Goal: Information Seeking & Learning: Learn about a topic

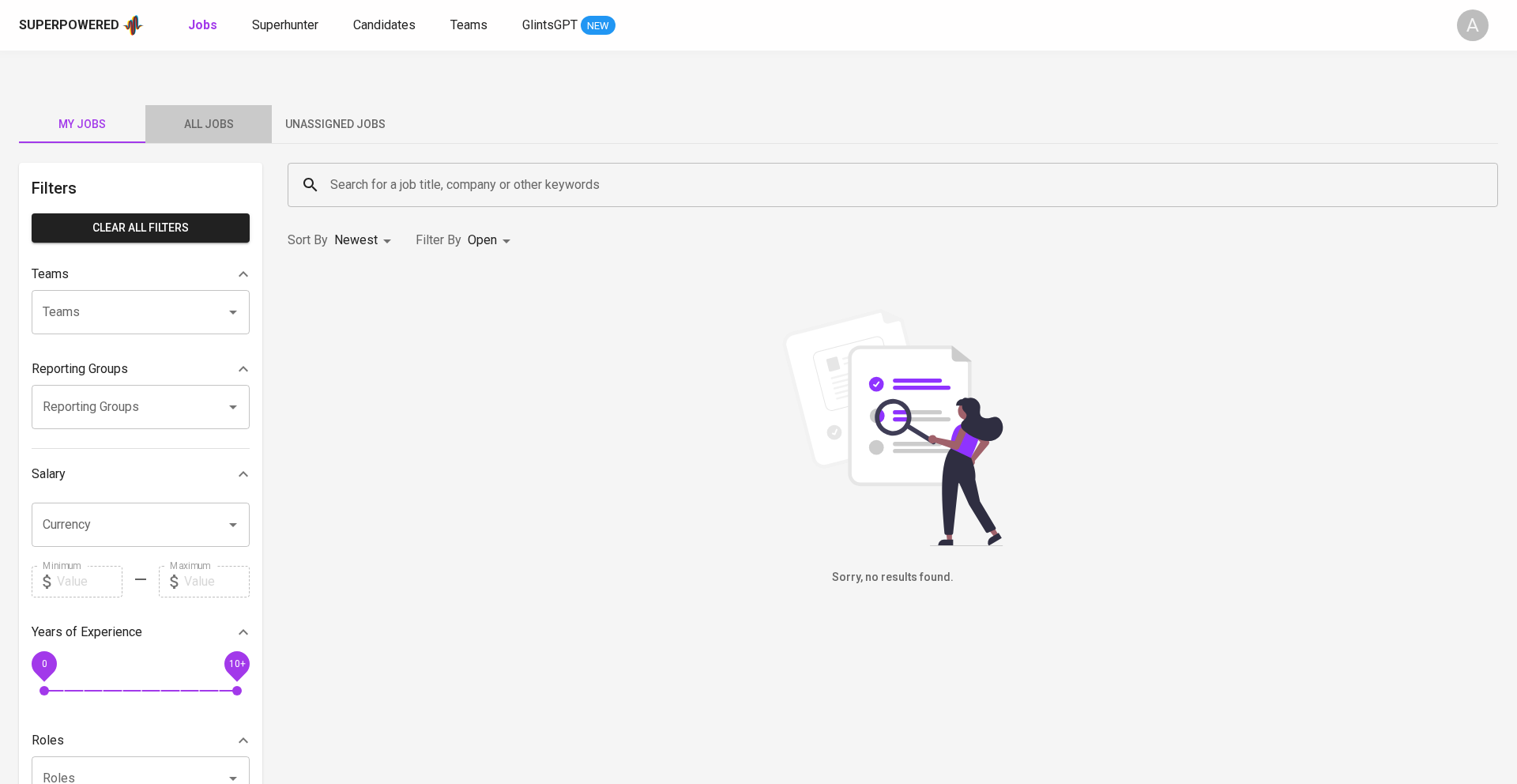
click at [211, 115] on span "All Jobs" at bounding box center [209, 124] width 108 height 20
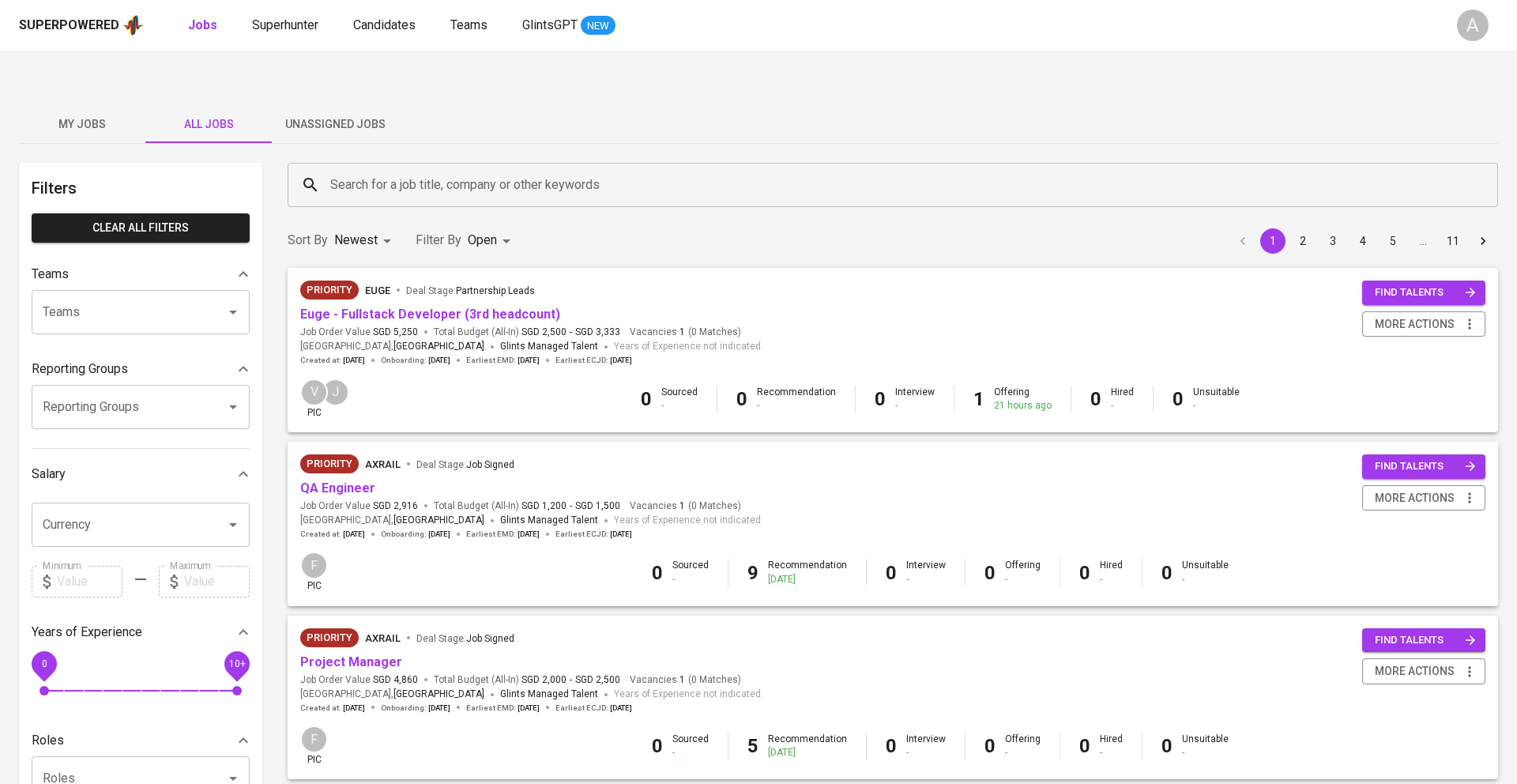
click at [424, 170] on input "Search for a job title, company or other keywords" at bounding box center [897, 184] width 1141 height 30
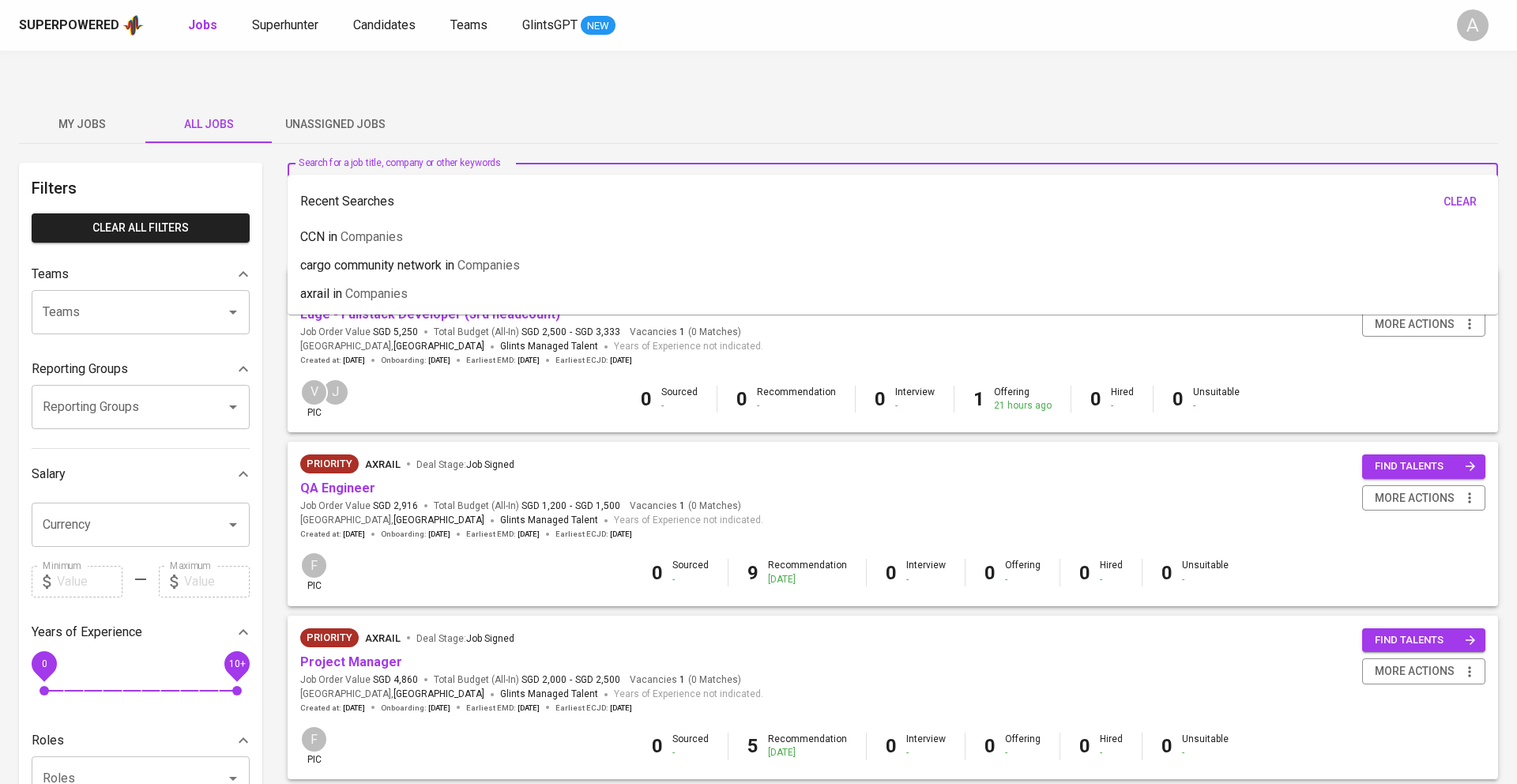
type input "F"
type input "fwd"
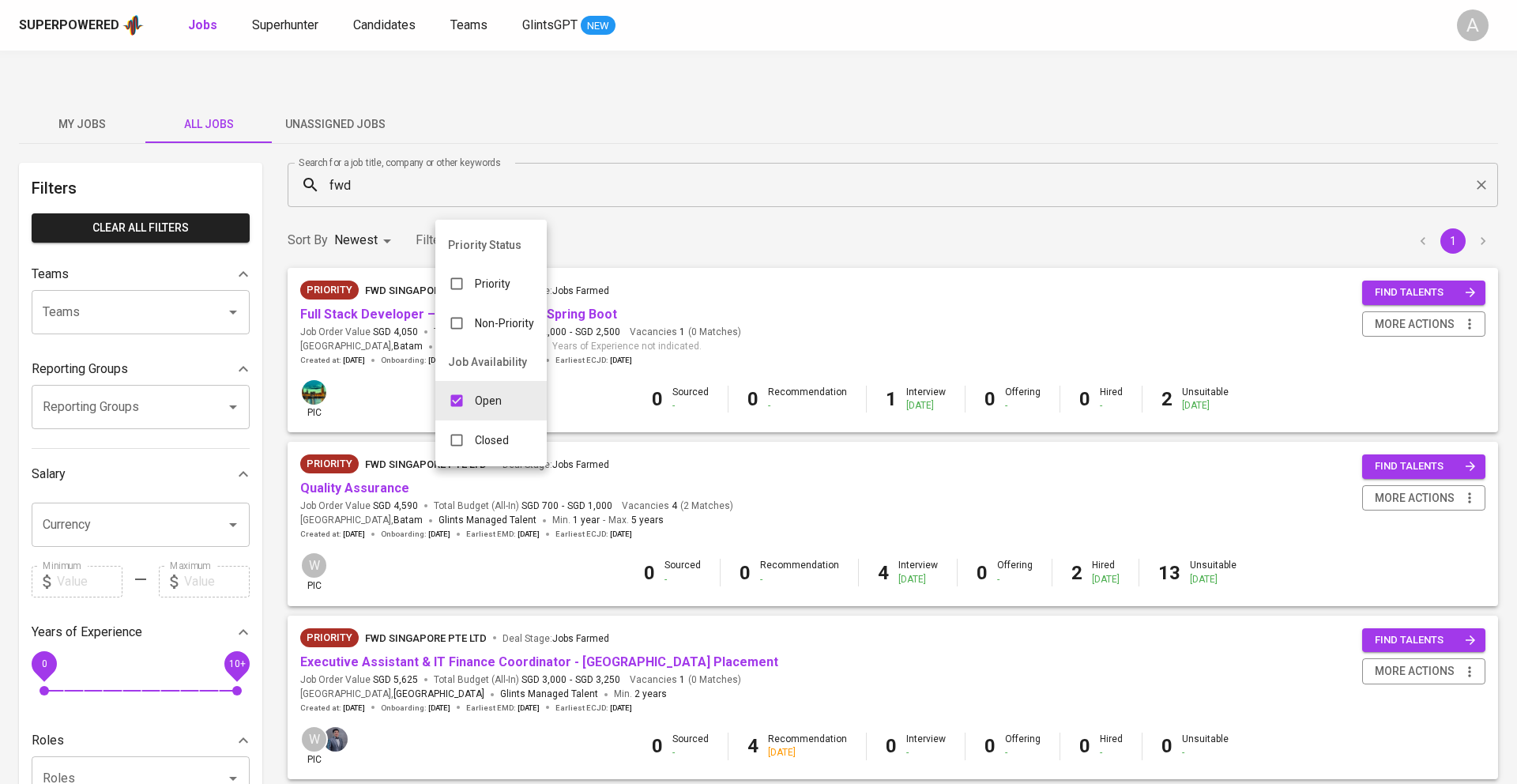
click at [488, 207] on body "Superpowered Jobs Superhunter Candidates Teams GlintsGPT NEW A My Jobs All Jobs…" at bounding box center [758, 615] width 1517 height 1231
click at [503, 445] on p "Closed" at bounding box center [491, 440] width 34 height 16
type input "OPEN,CLOSE"
checkbox input "true"
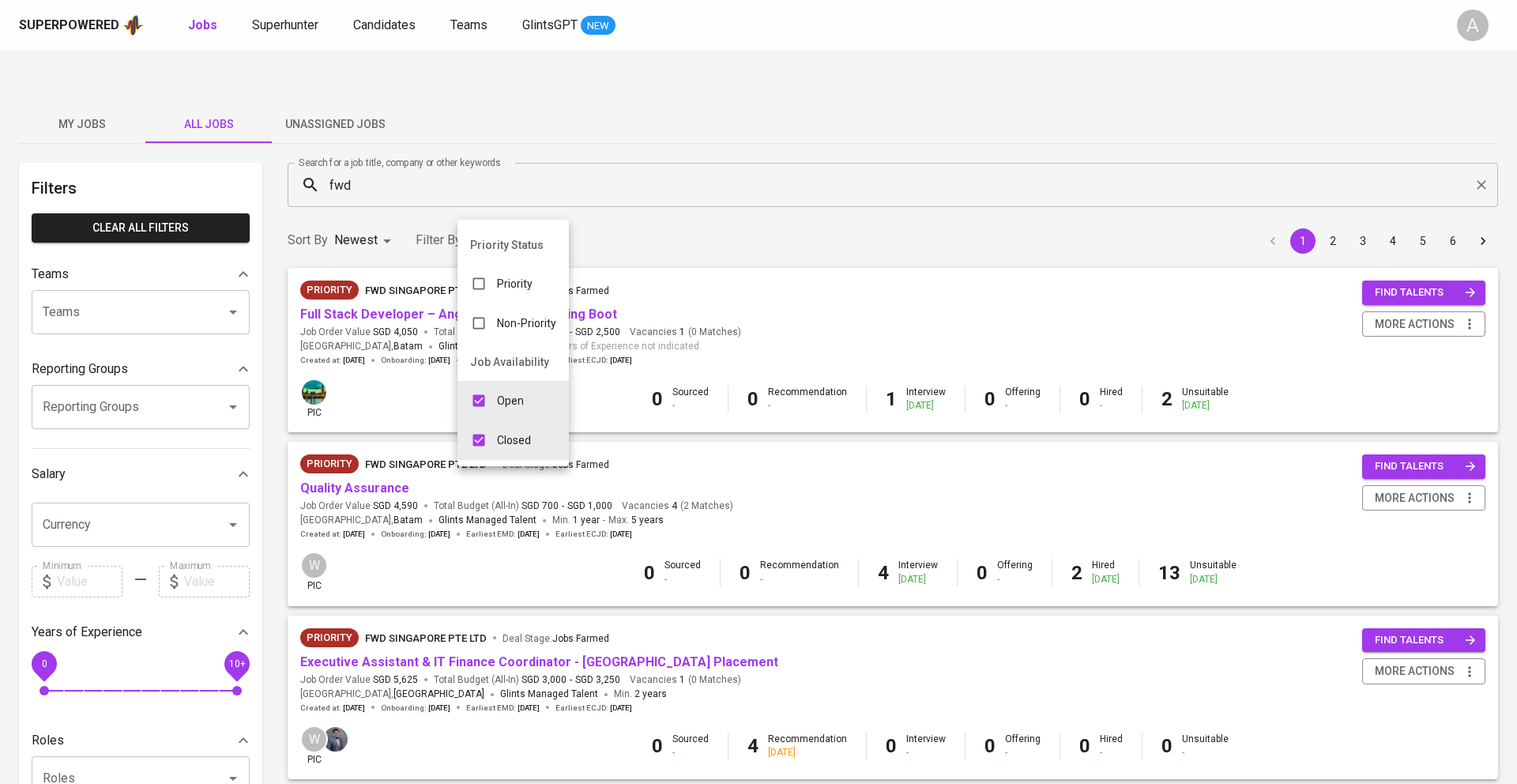
click at [711, 158] on div at bounding box center [758, 392] width 1517 height 784
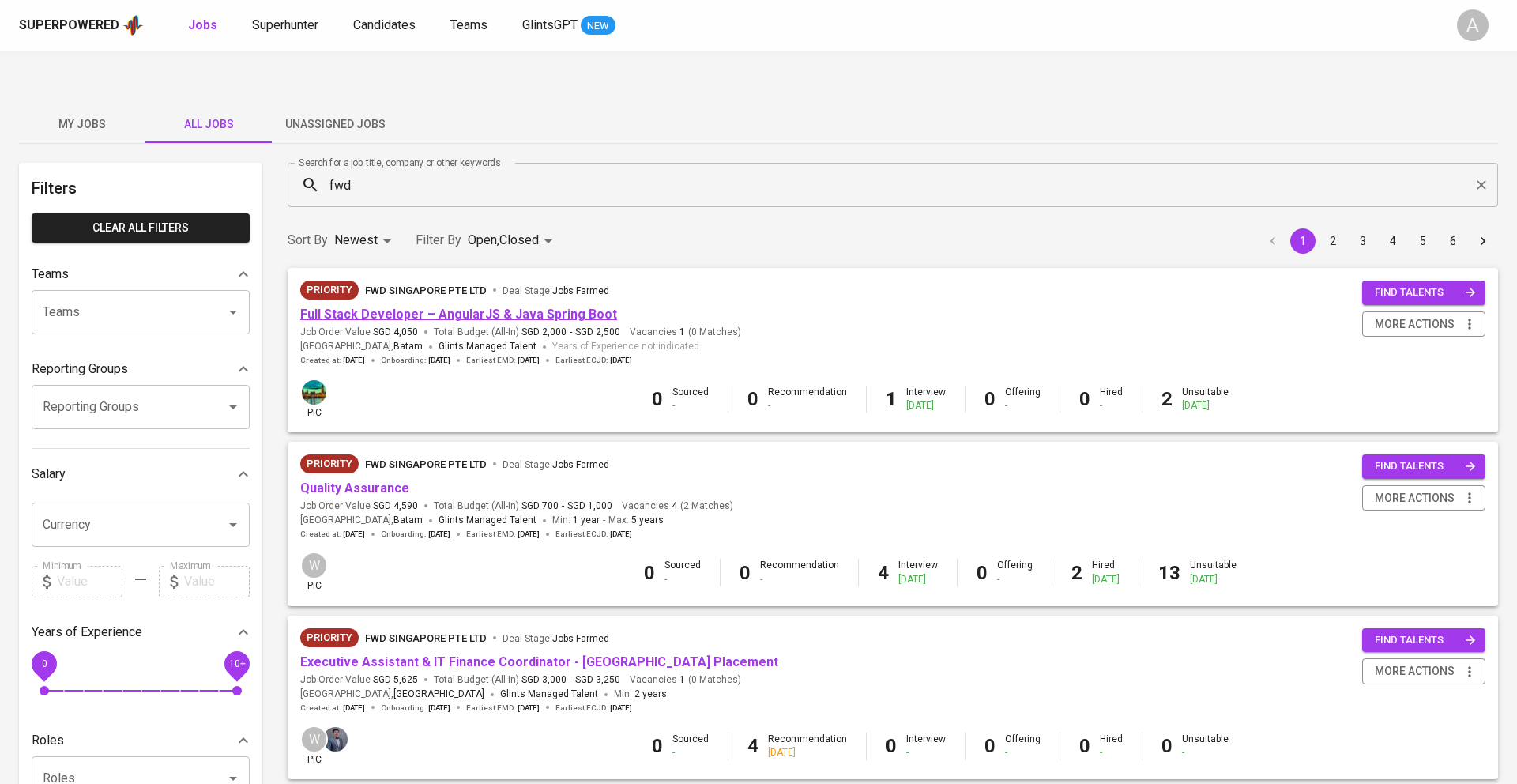
click at [340, 307] on link "Full Stack Developer – AngularJS & Java Spring Boot" at bounding box center [459, 314] width 317 height 15
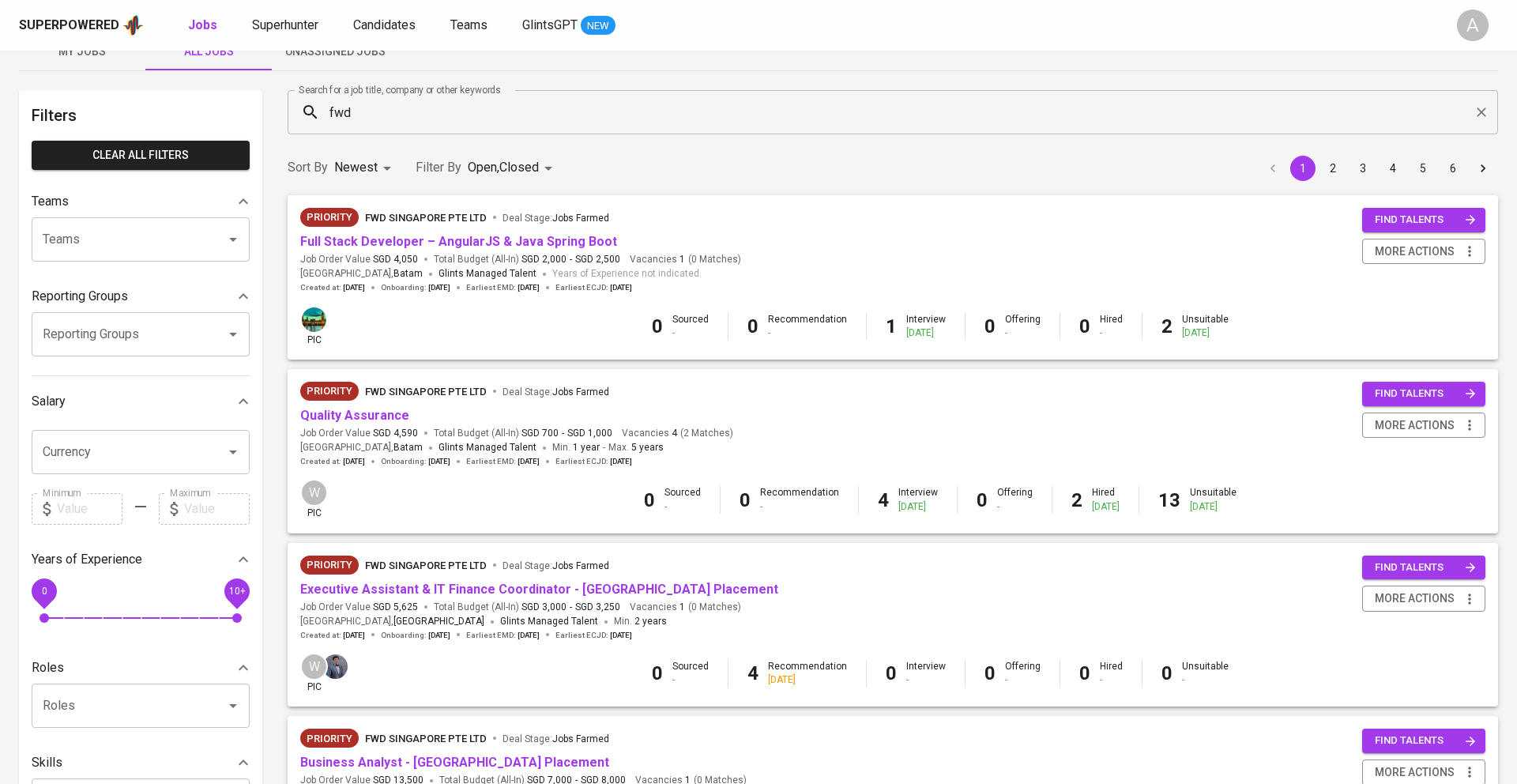
scroll to position [74, 0]
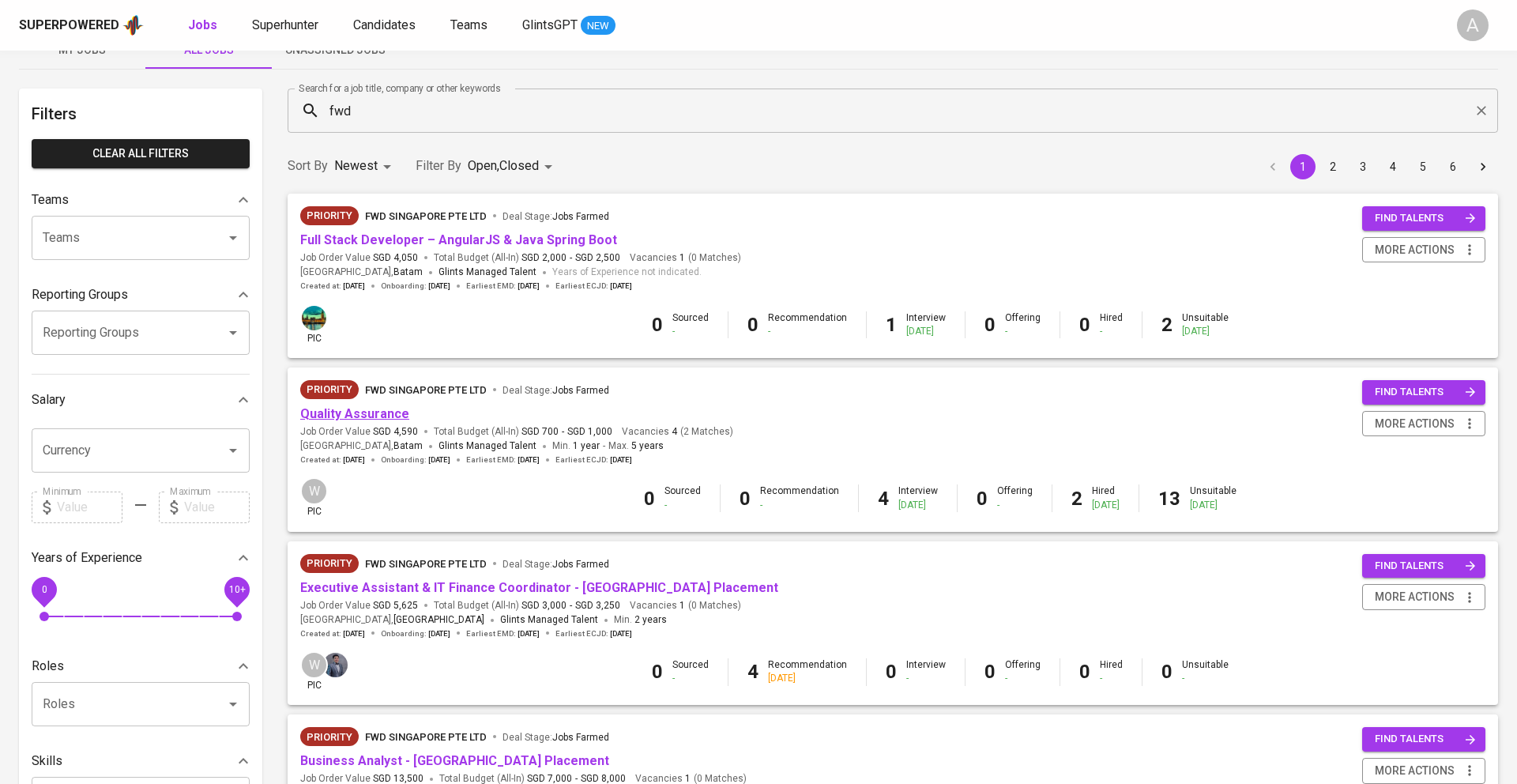
click at [385, 406] on link "Quality Assurance" at bounding box center [354, 413] width 109 height 15
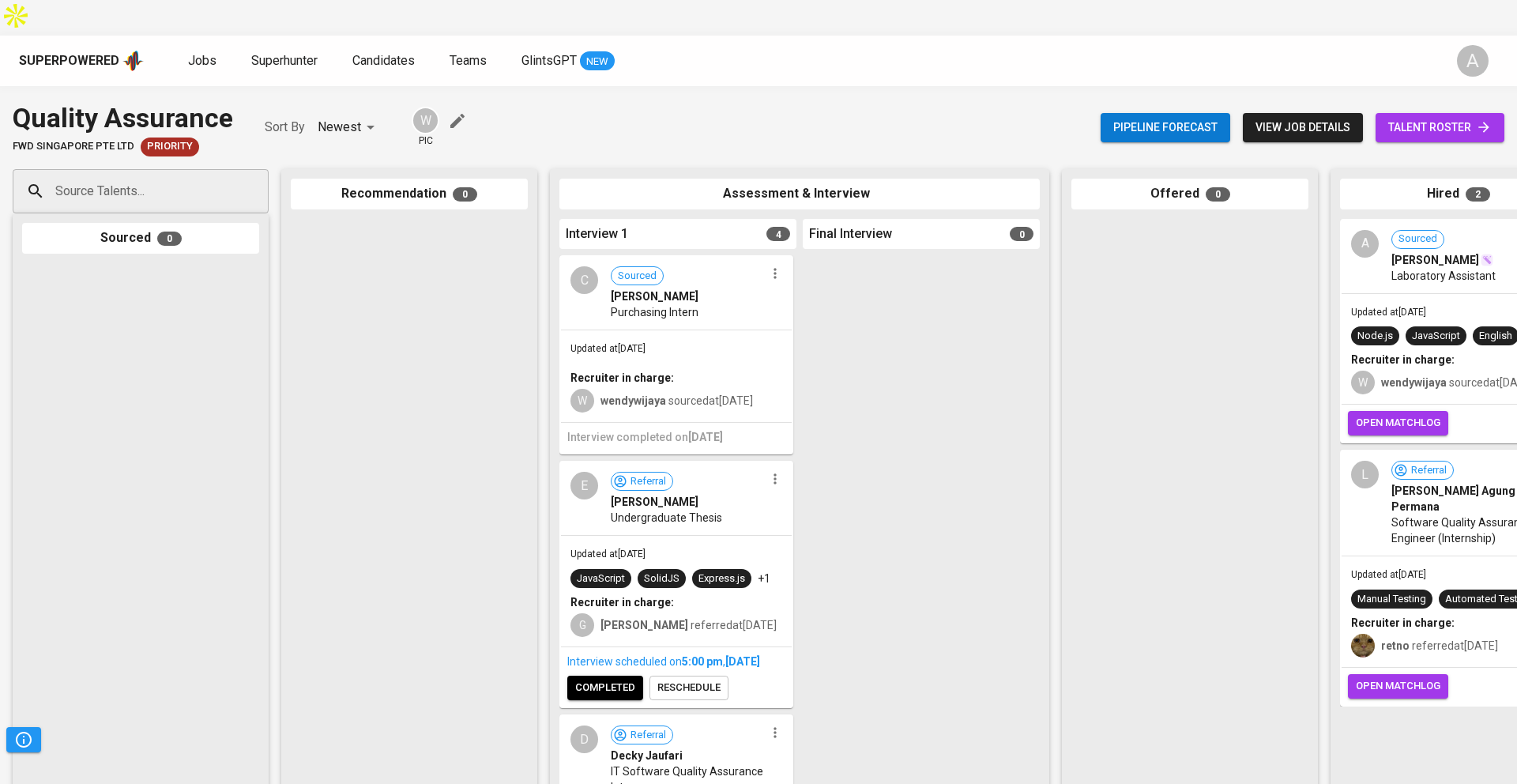
scroll to position [0, 365]
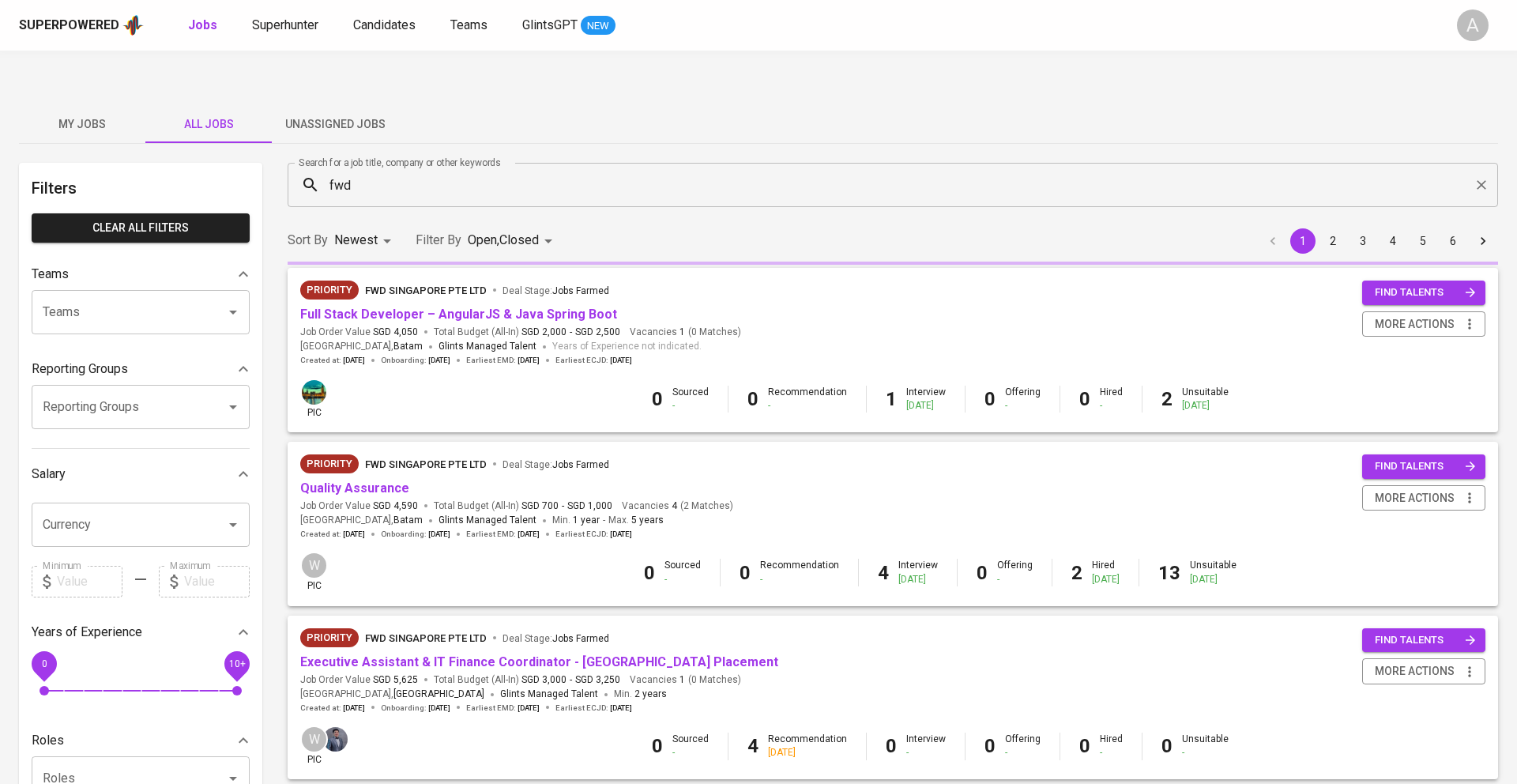
scroll to position [74, 0]
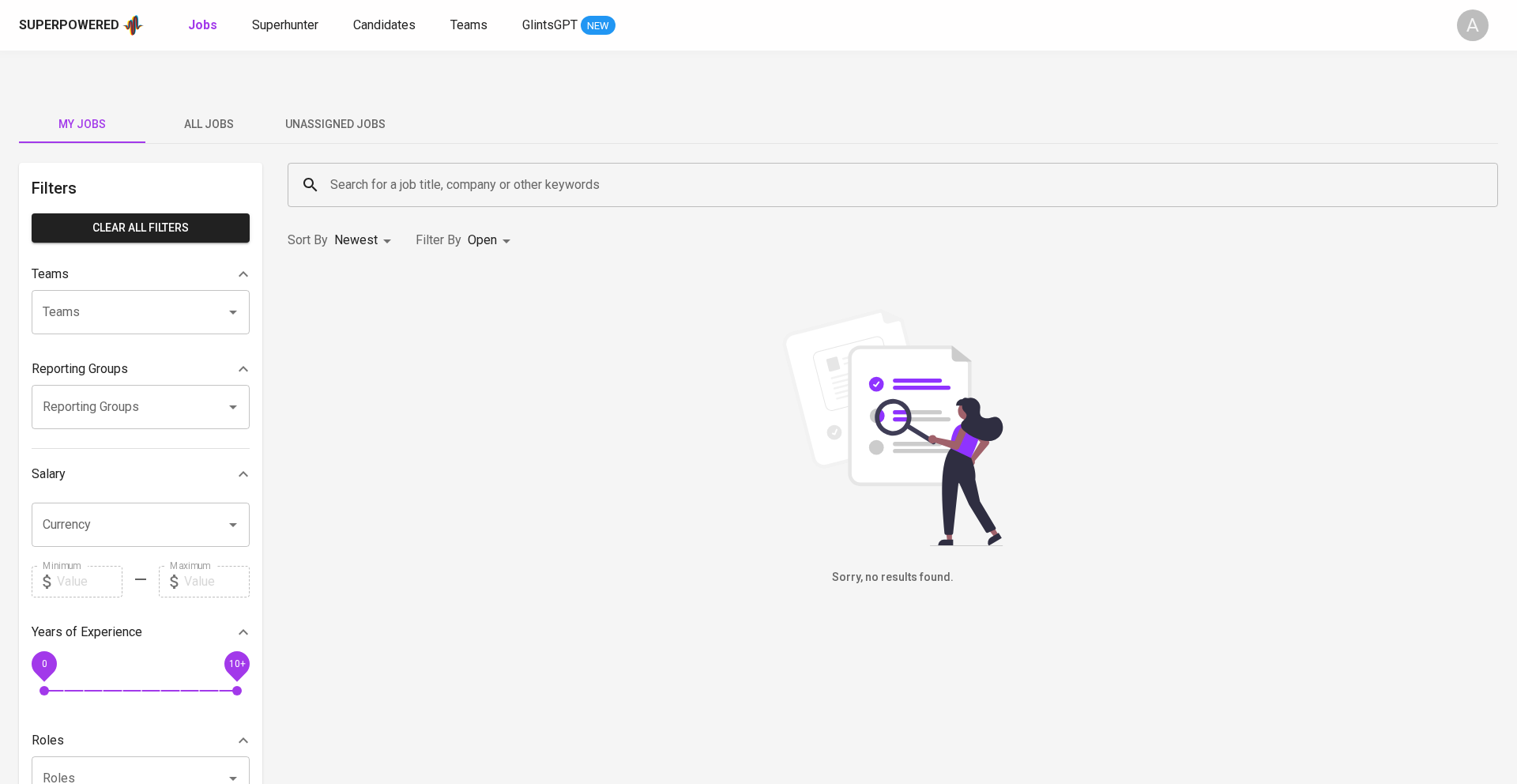
click at [488, 170] on input "Search for a job title, company or other keywords" at bounding box center [897, 184] width 1141 height 30
click at [203, 115] on span "All Jobs" at bounding box center [209, 124] width 108 height 20
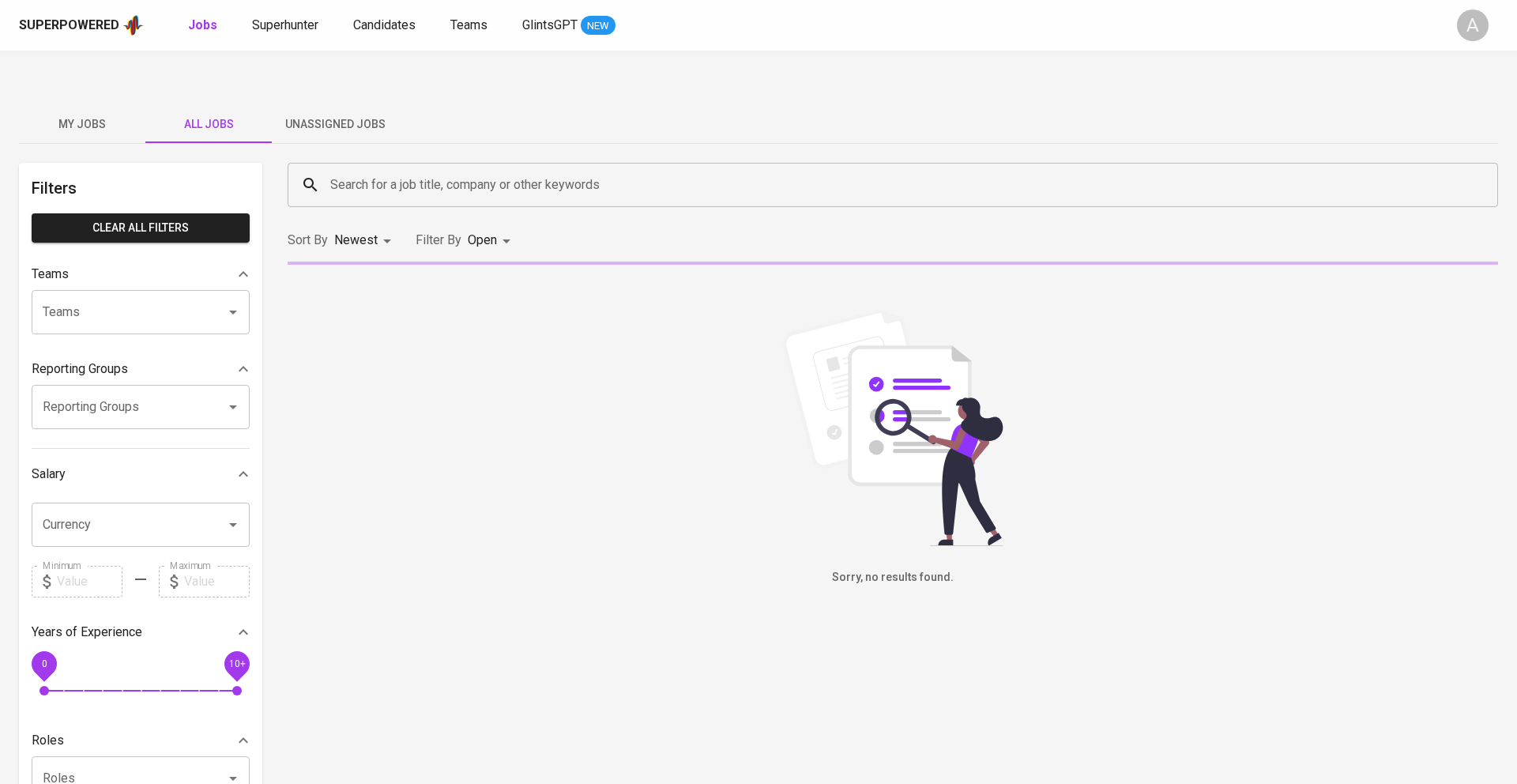
click at [415, 170] on input "Search for a job title, company or other keywords" at bounding box center [897, 184] width 1141 height 30
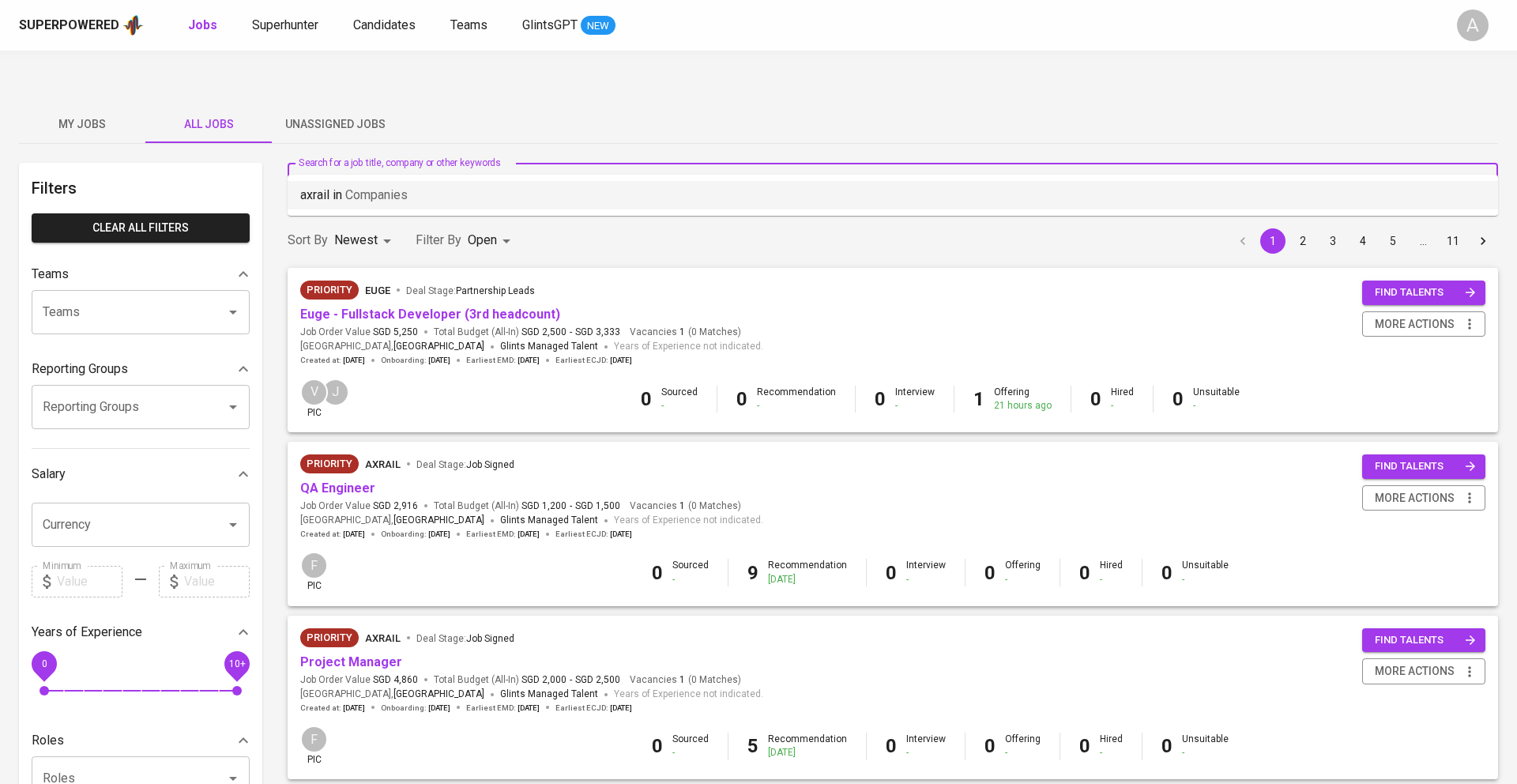
click at [309, 194] on p "axrail in Companies" at bounding box center [353, 195] width 108 height 19
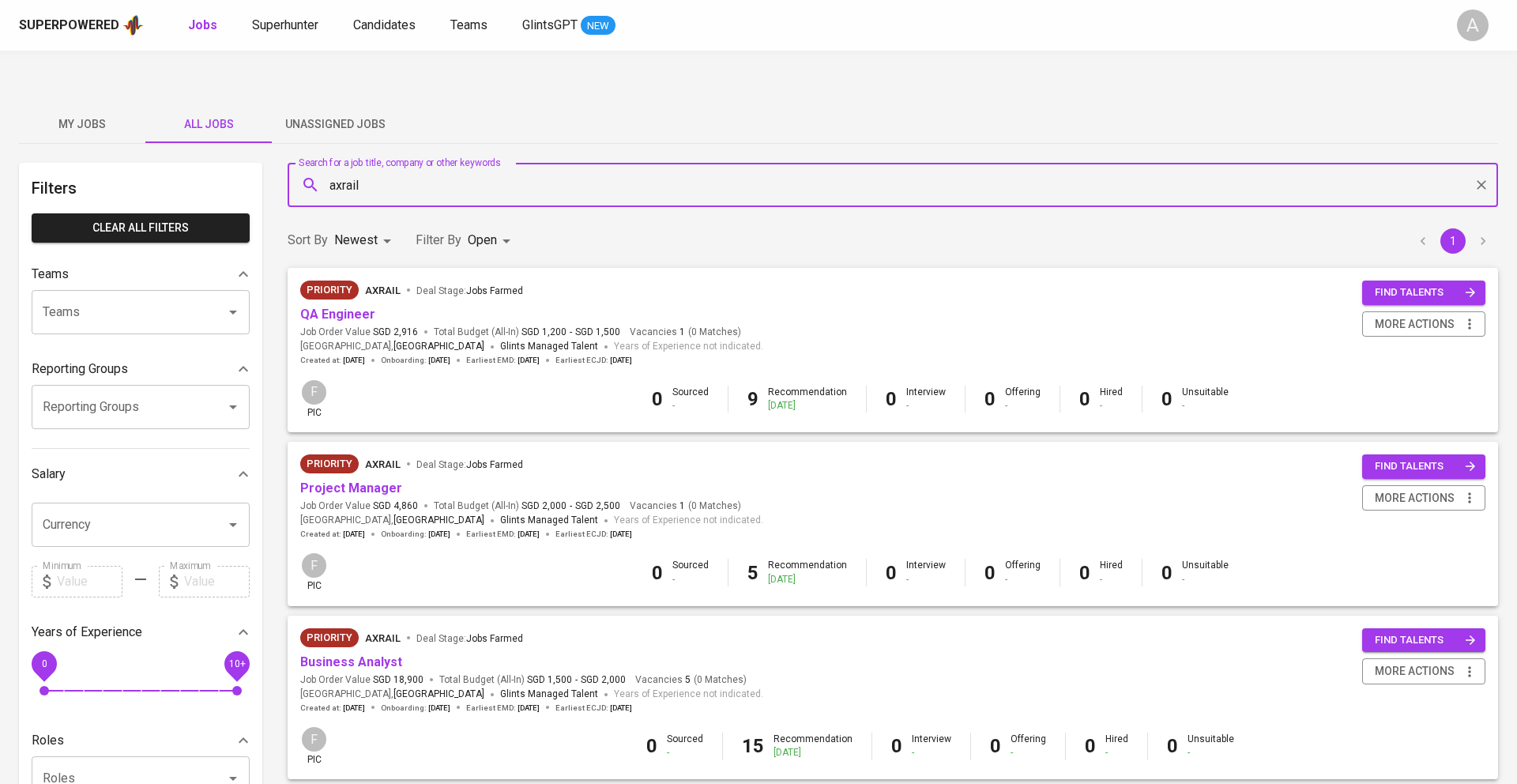
type input "axrail"
click at [488, 208] on body "Superpowered Jobs Superhunter Candidates Teams GlintsGPT NEW A My Jobs All Jobs…" at bounding box center [758, 615] width 1517 height 1231
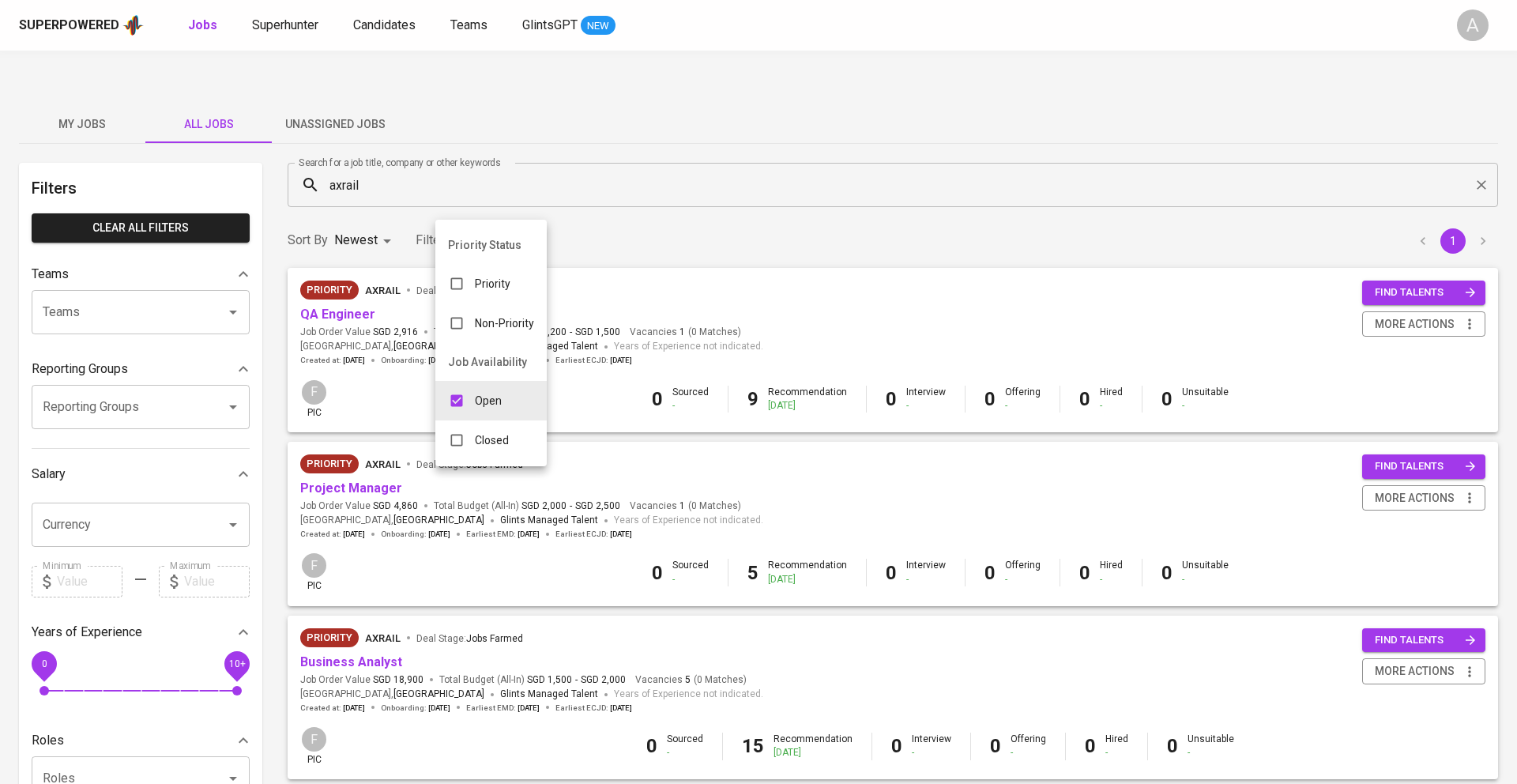
click at [478, 451] on div "Closed" at bounding box center [478, 439] width 86 height 30
type input "OPEN,CLOSE"
checkbox input "true"
click at [790, 198] on div at bounding box center [758, 392] width 1517 height 784
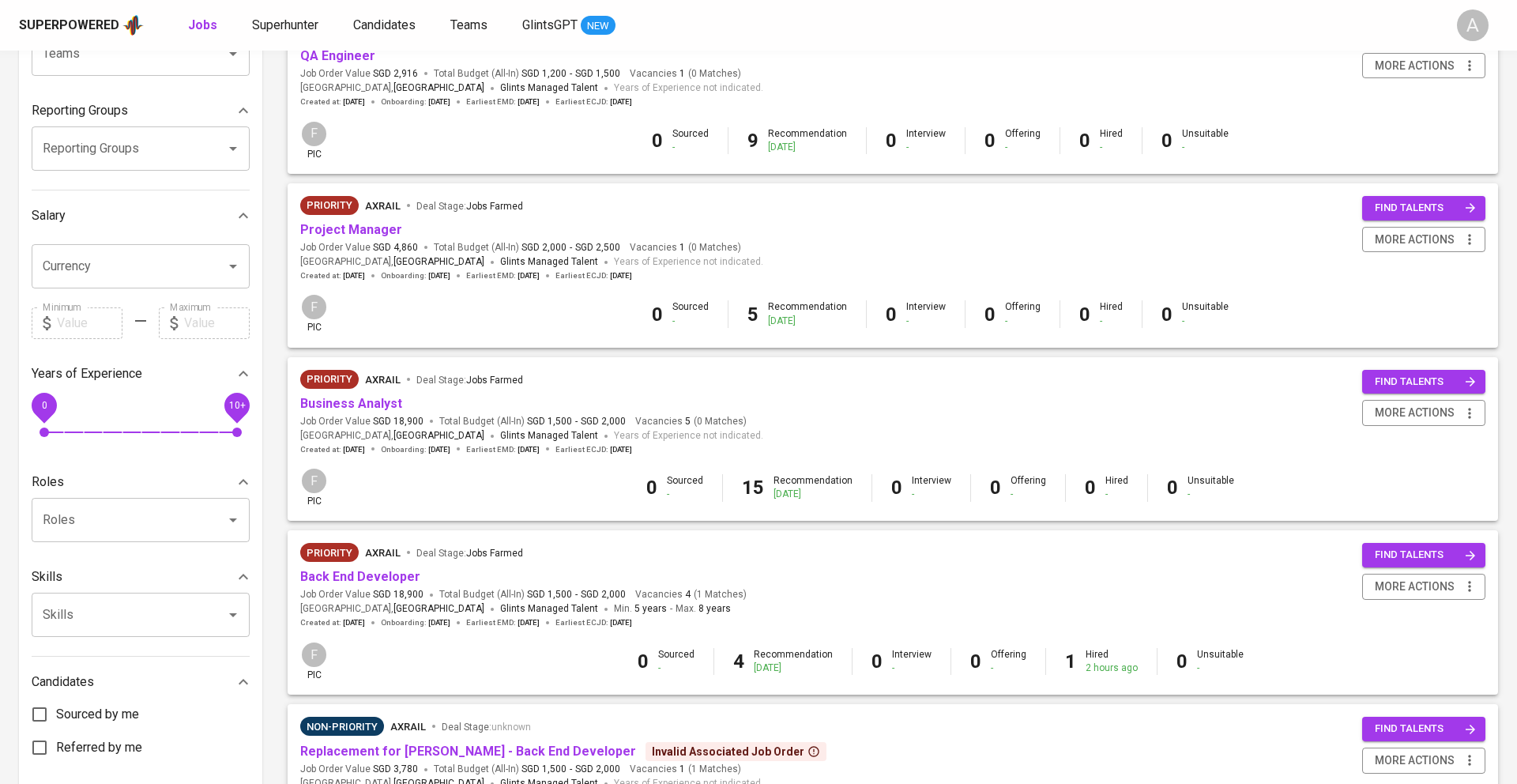
scroll to position [275, 0]
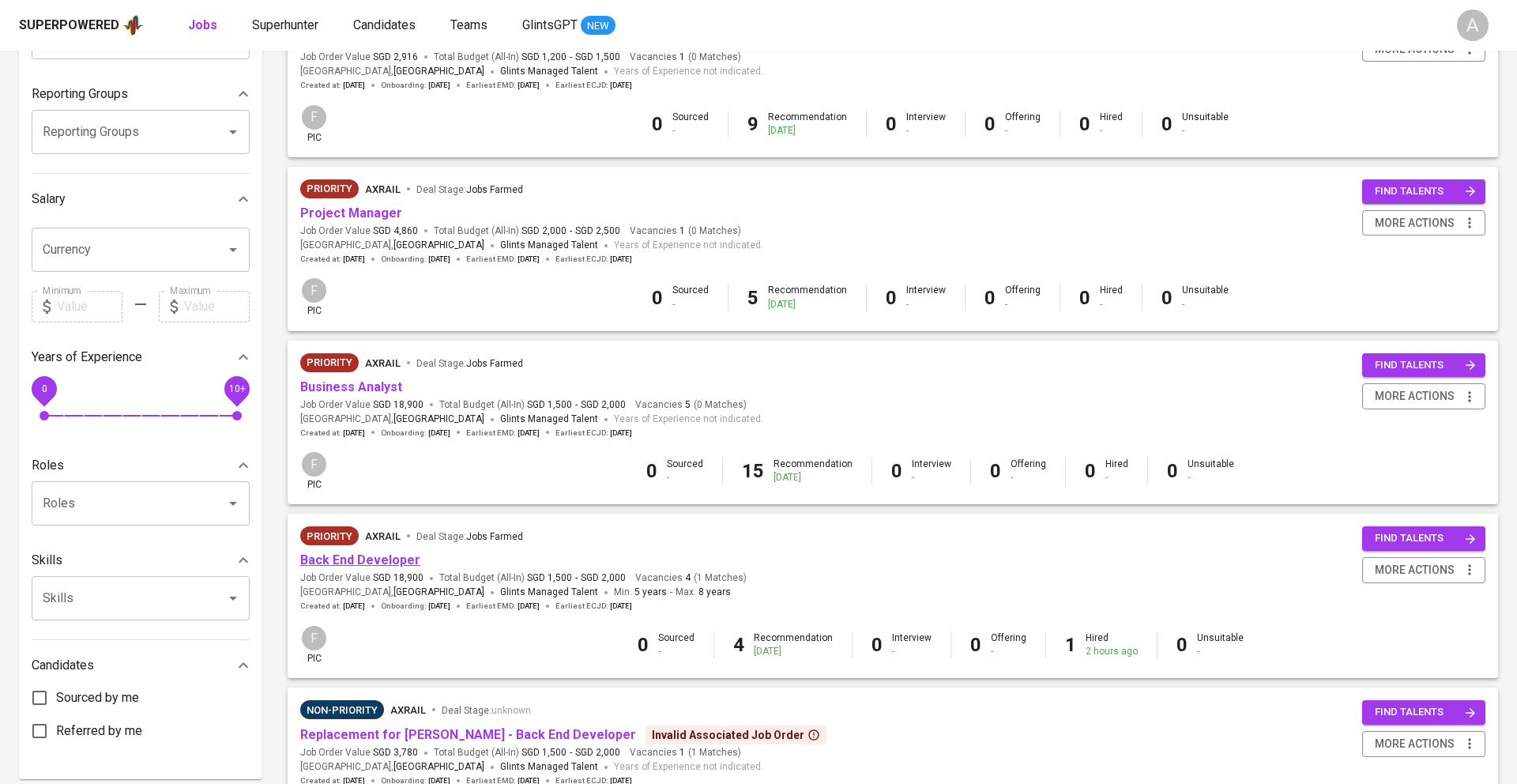
click at [371, 552] on link "Back End Developer" at bounding box center [359, 559] width 120 height 15
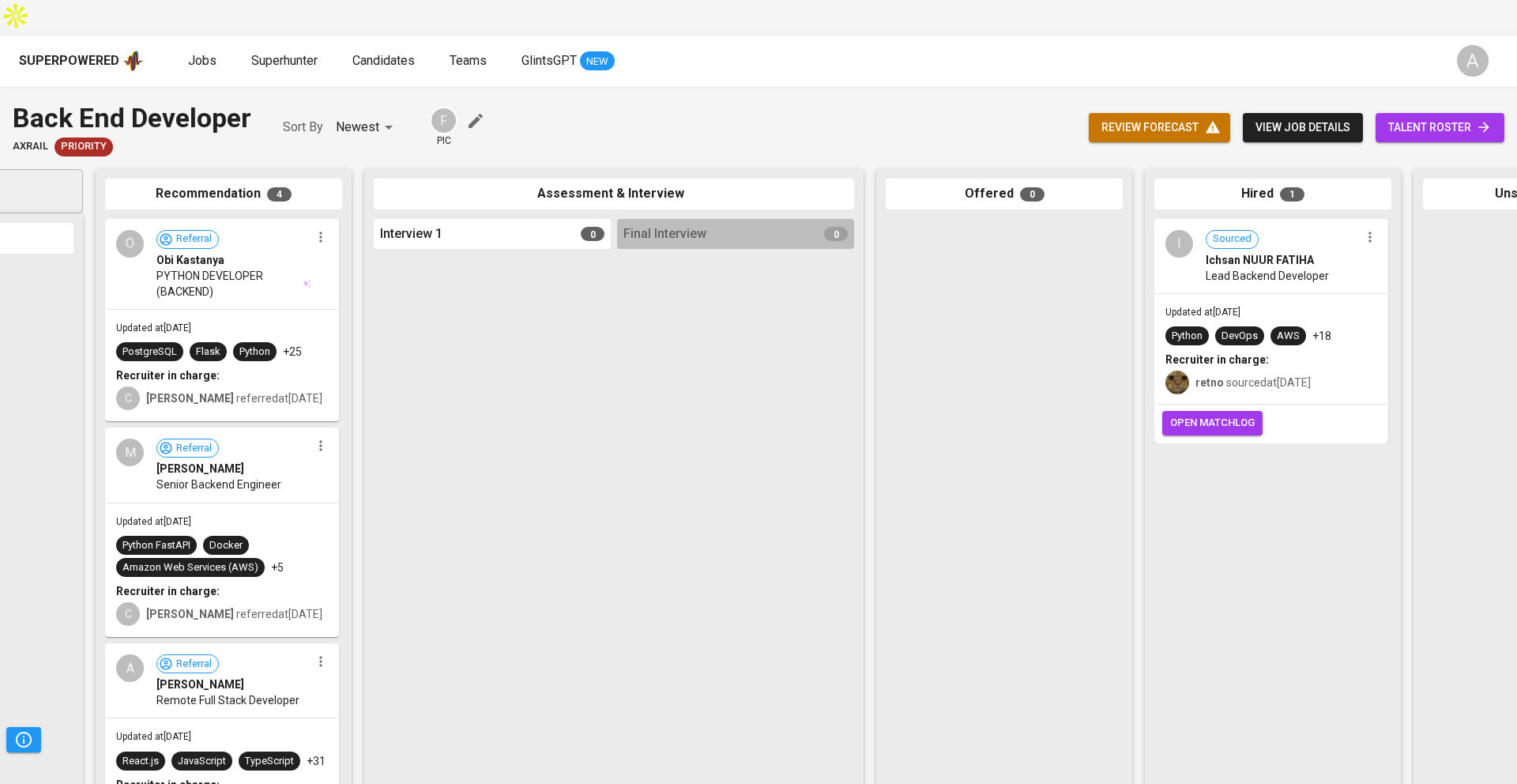
scroll to position [0, 365]
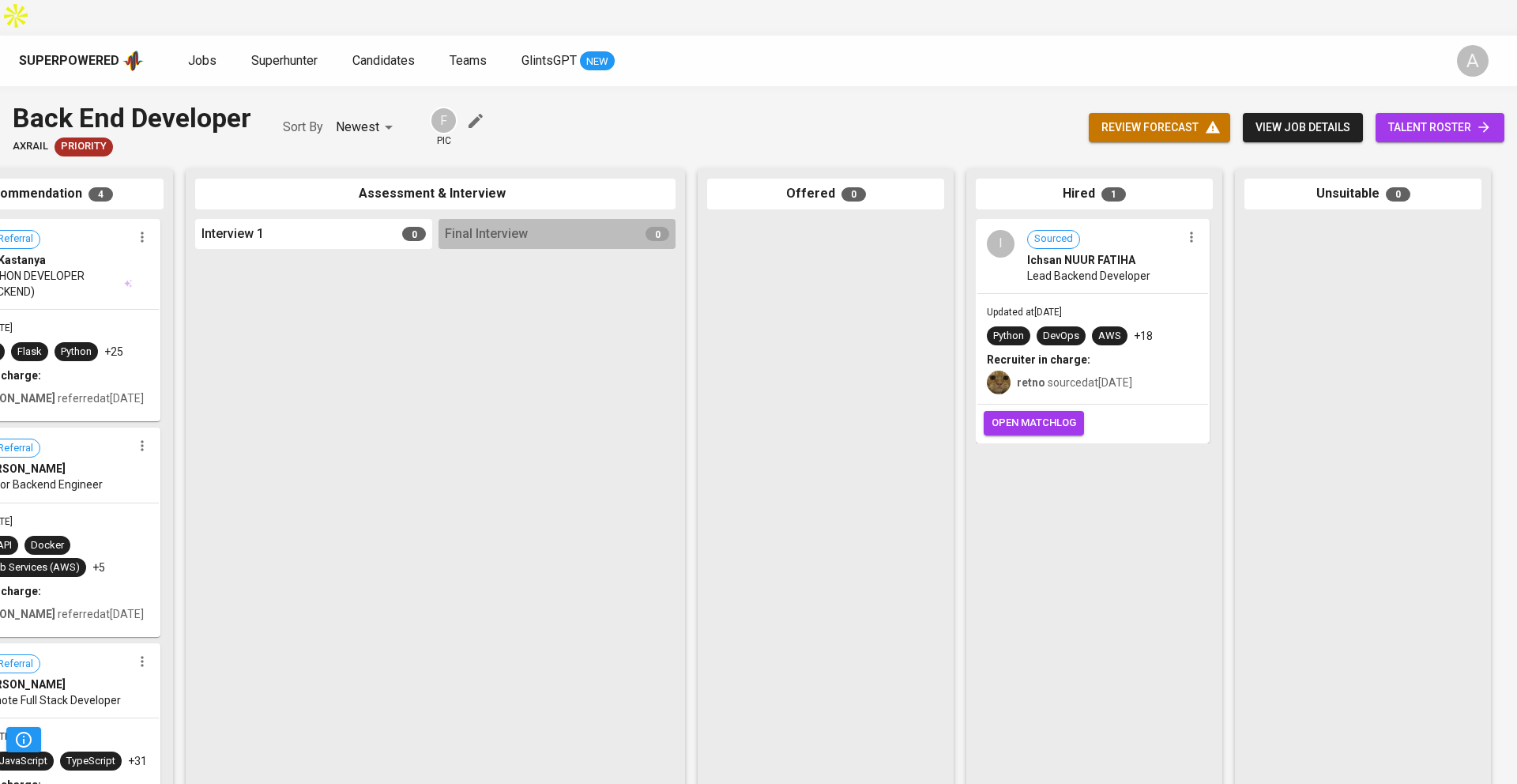
click at [406, 393] on div at bounding box center [313, 520] width 237 height 529
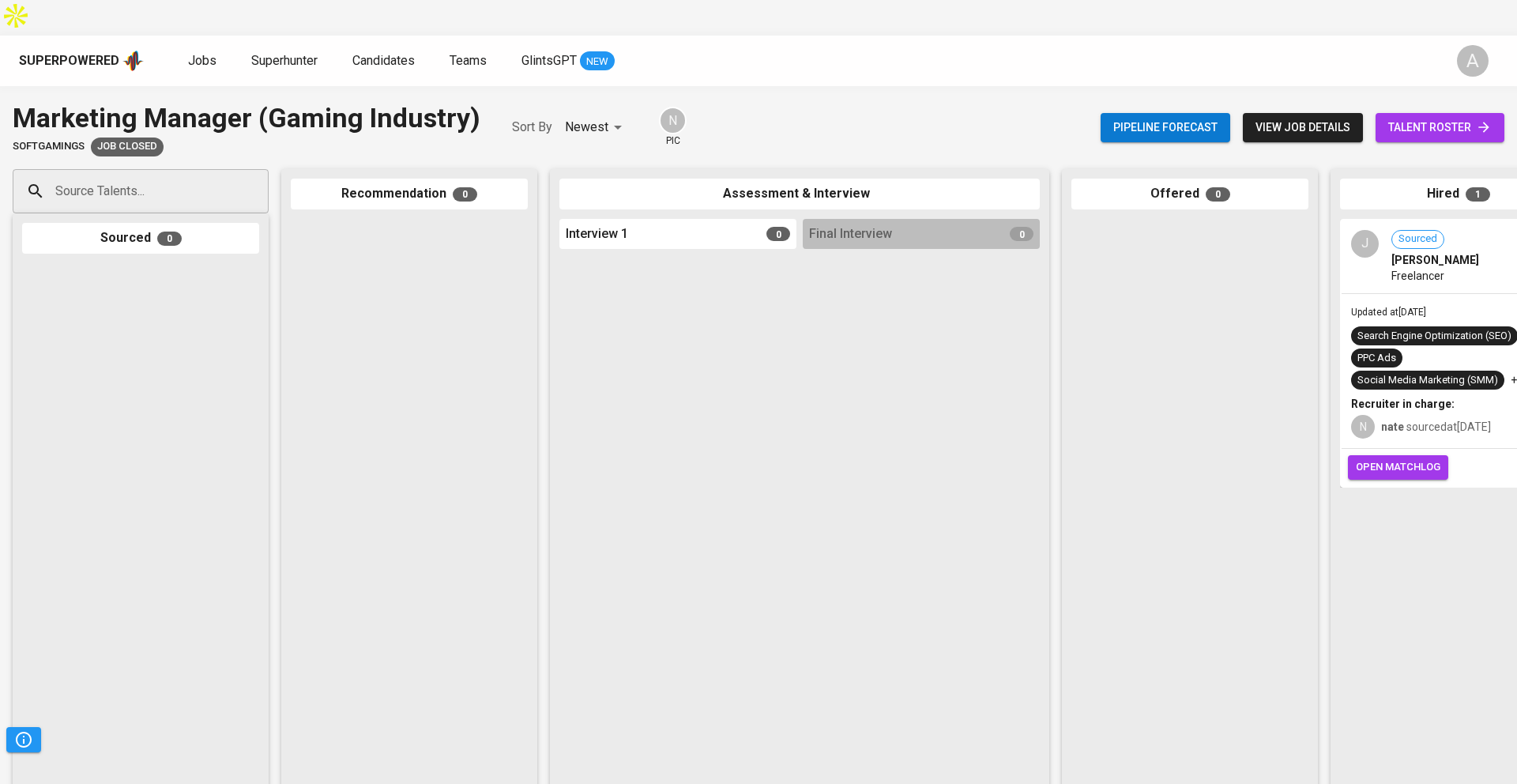
scroll to position [0, 365]
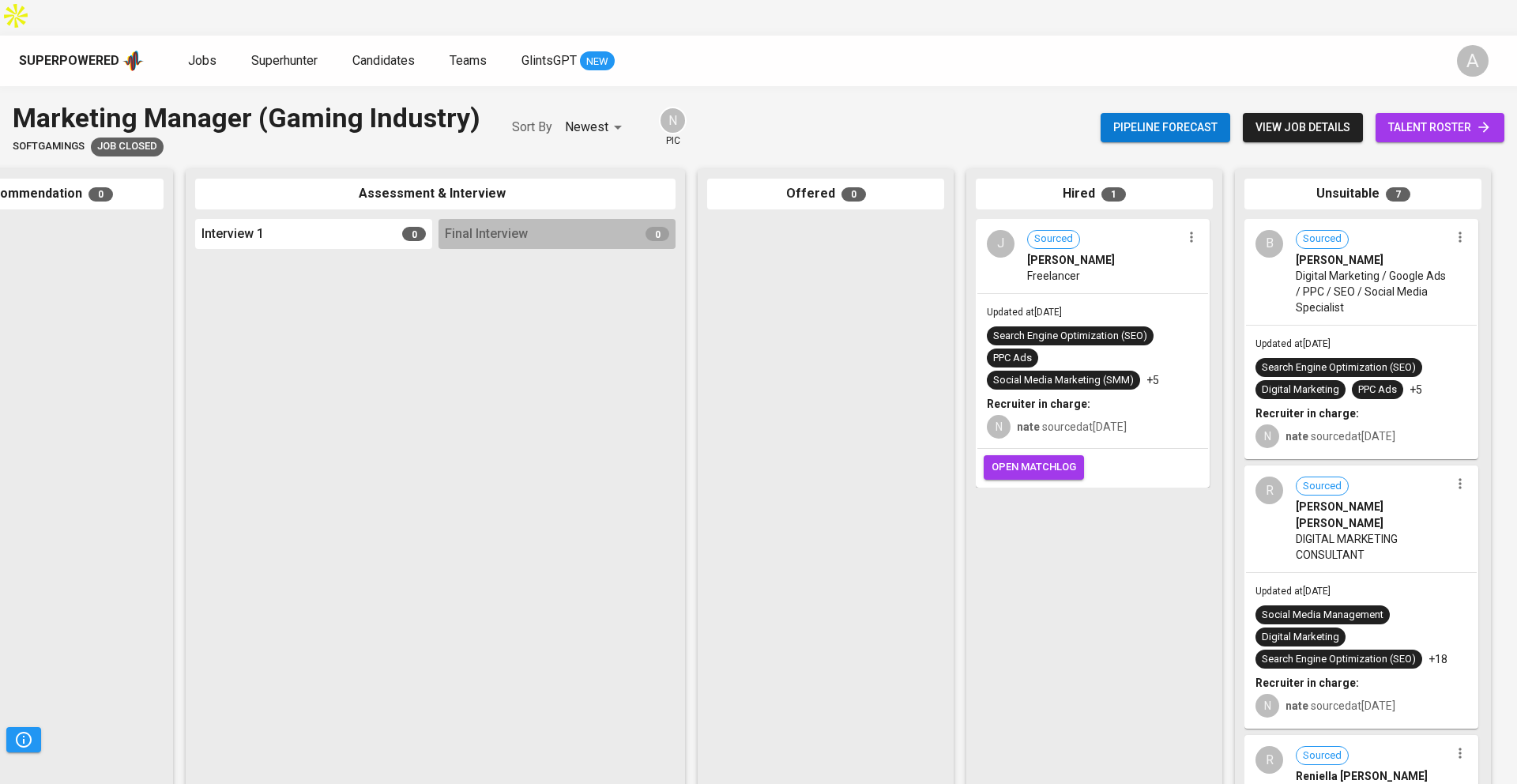
click at [1121, 268] on div "Freelancer" at bounding box center [1104, 276] width 154 height 16
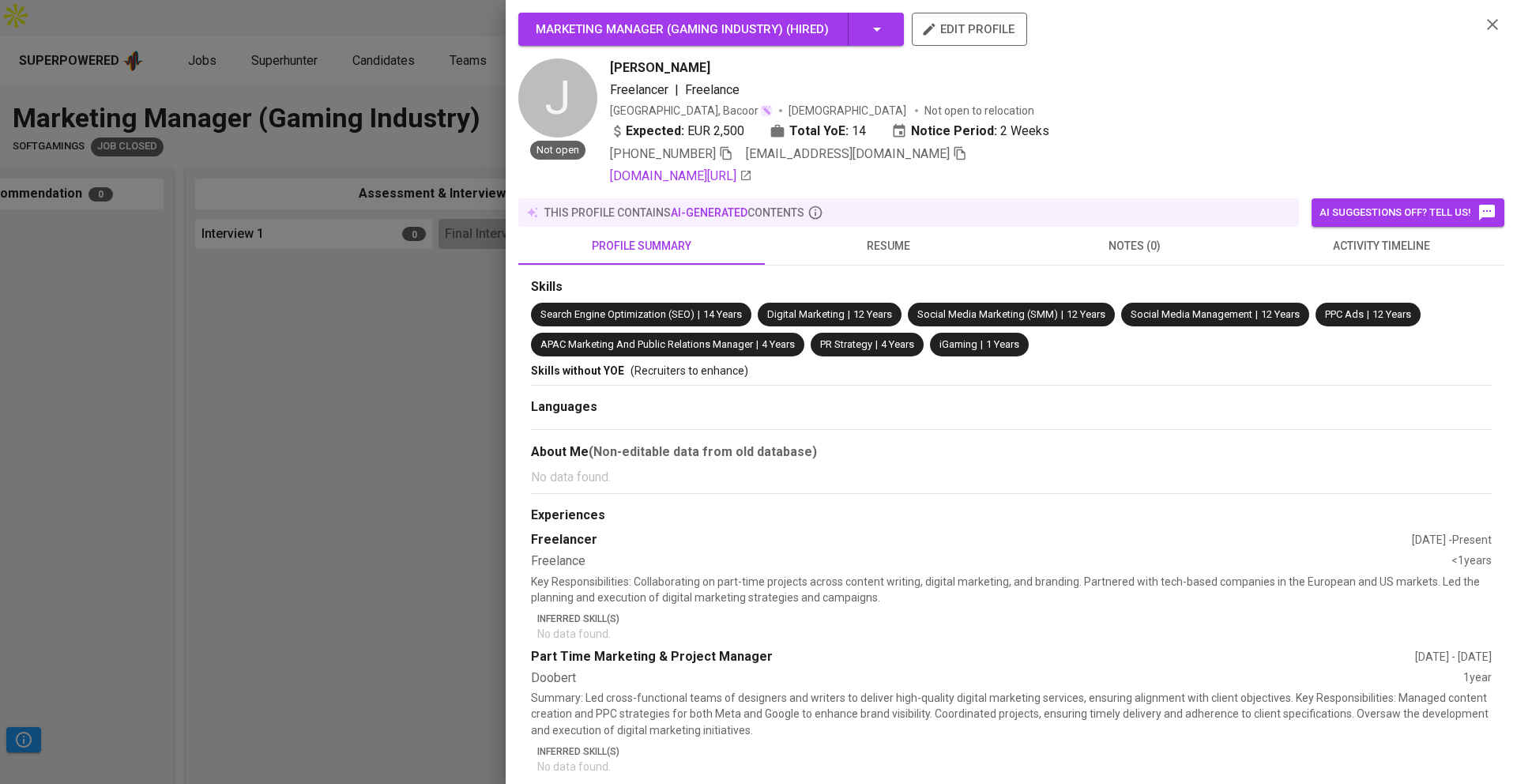
click at [415, 426] on div at bounding box center [758, 392] width 1517 height 784
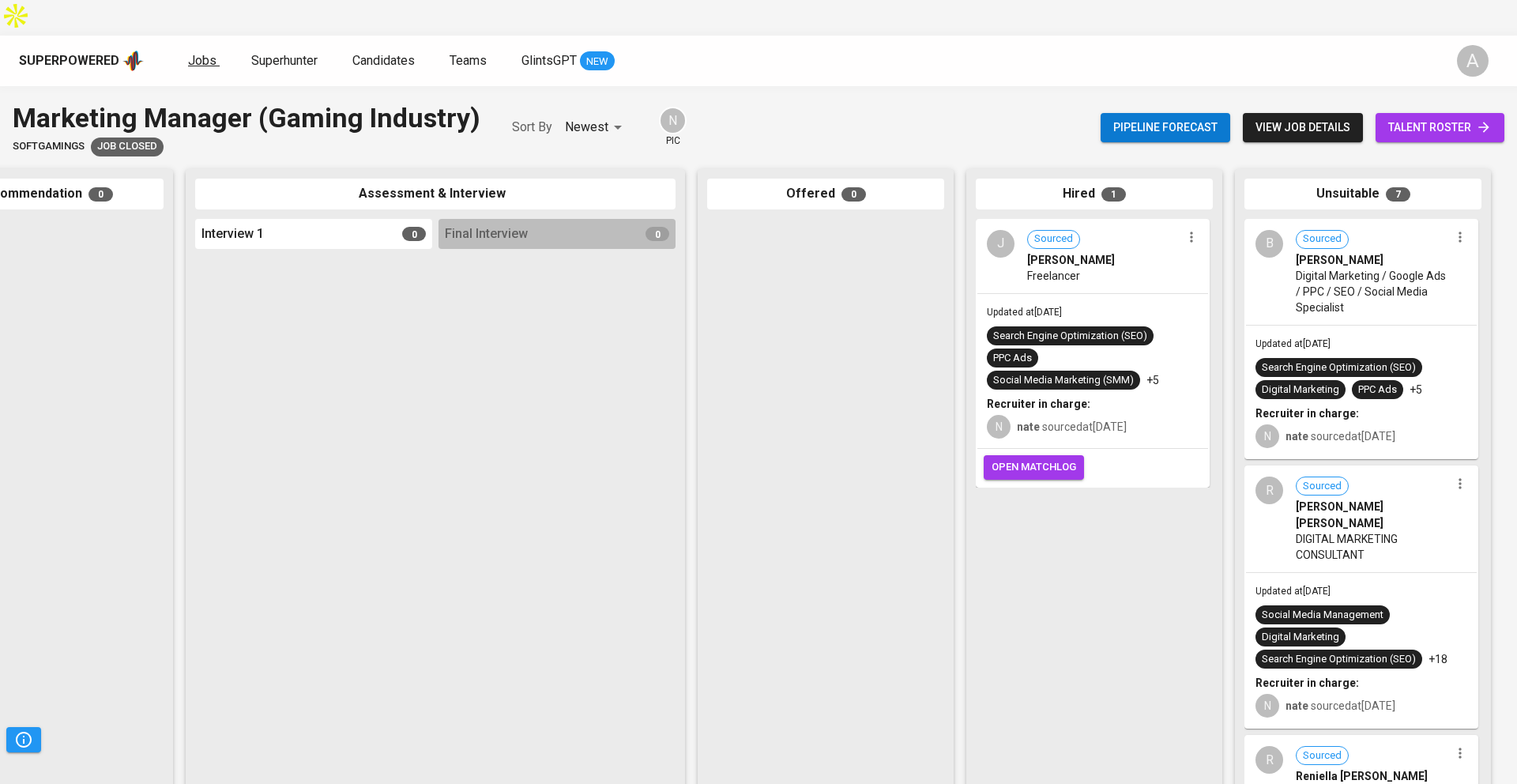
click at [199, 53] on span "Jobs" at bounding box center [202, 59] width 28 height 15
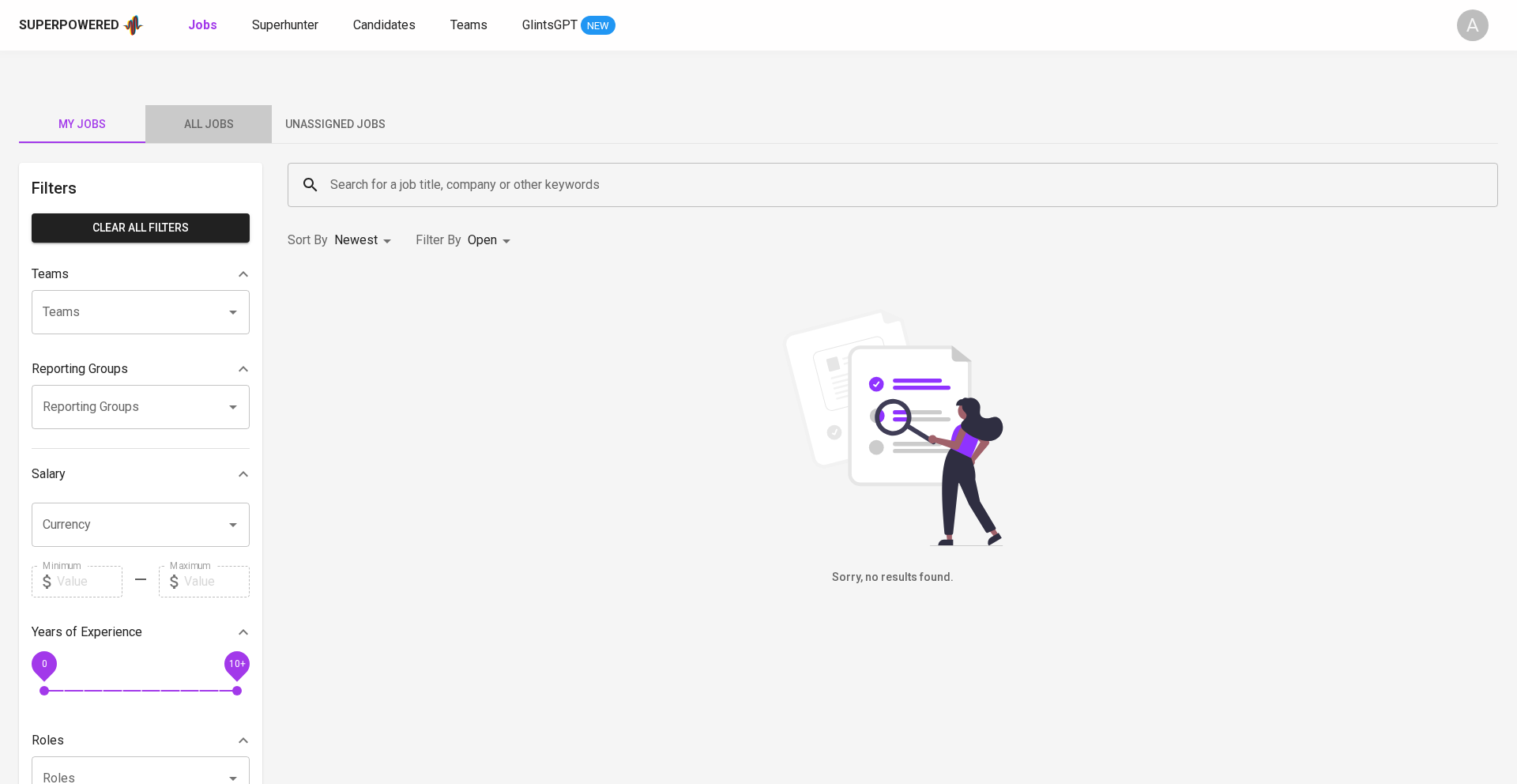
click at [217, 115] on span "All Jobs" at bounding box center [209, 124] width 108 height 20
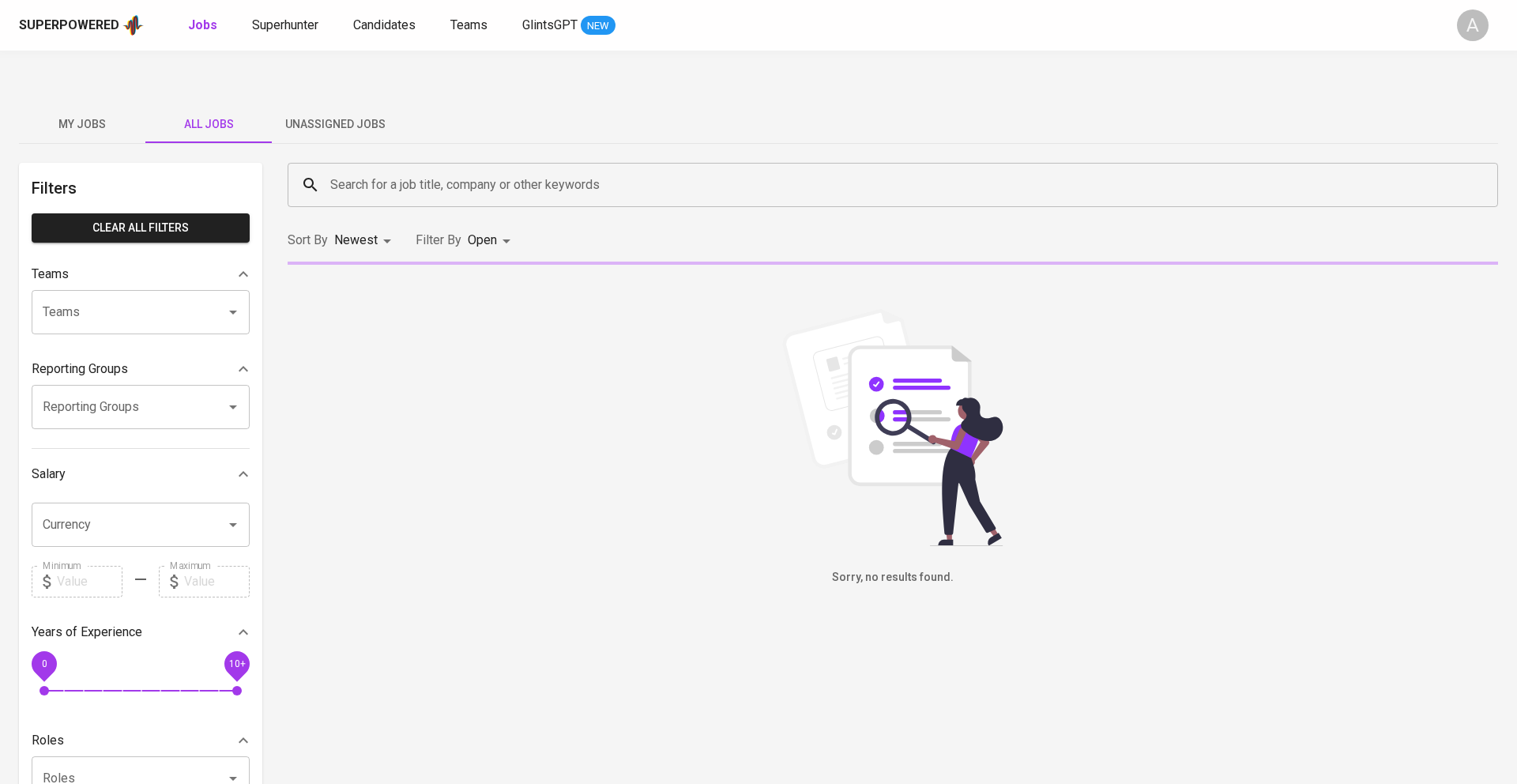
click at [361, 170] on input "Search for a job title, company or other keywords" at bounding box center [897, 184] width 1141 height 30
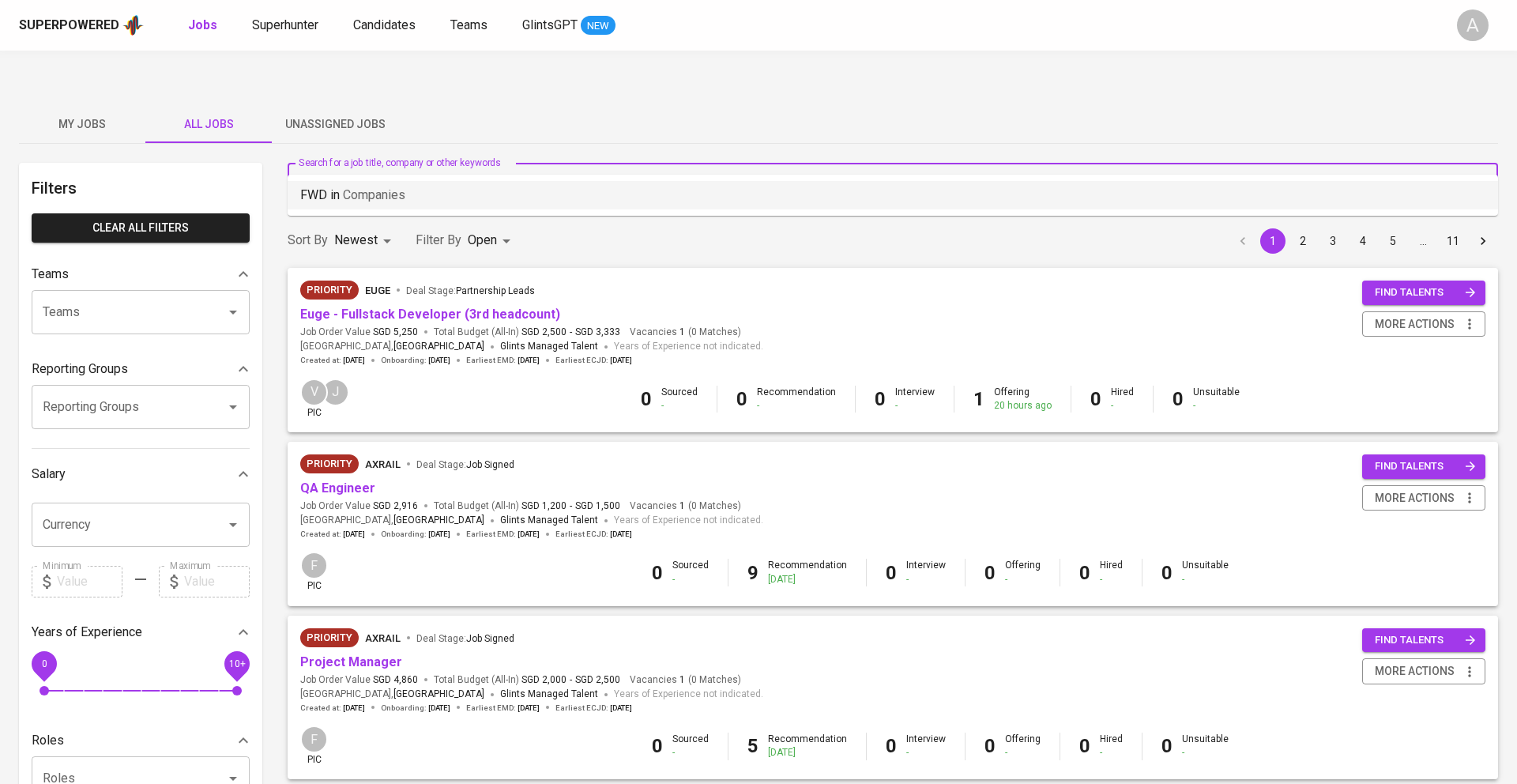
click at [414, 192] on li "FWD in Companies" at bounding box center [893, 195] width 1211 height 28
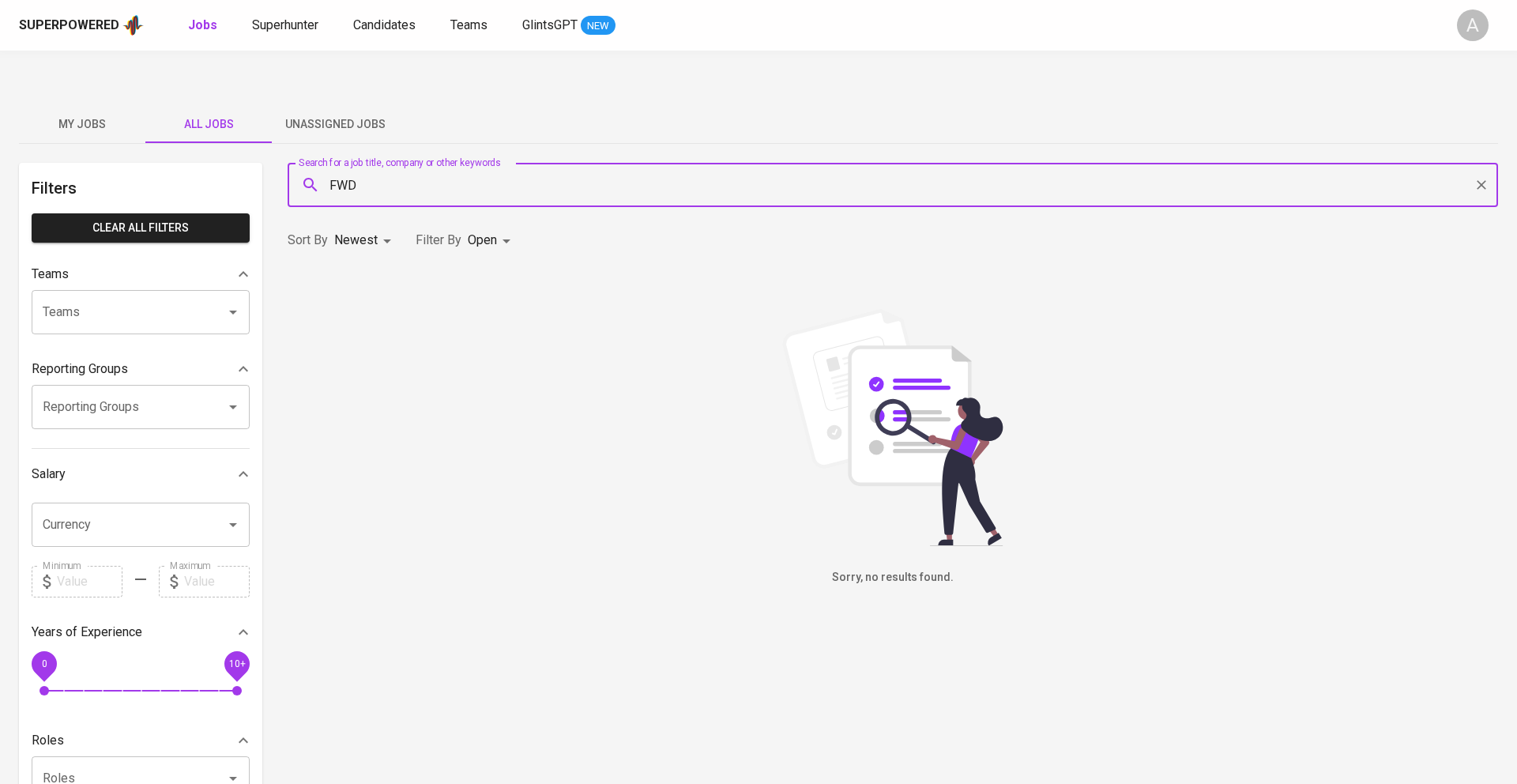
type input "FWD"
click at [490, 208] on body "Superpowered Jobs Superhunter Candidates Teams GlintsGPT NEW A My Jobs All Jobs…" at bounding box center [758, 557] width 1517 height 1114
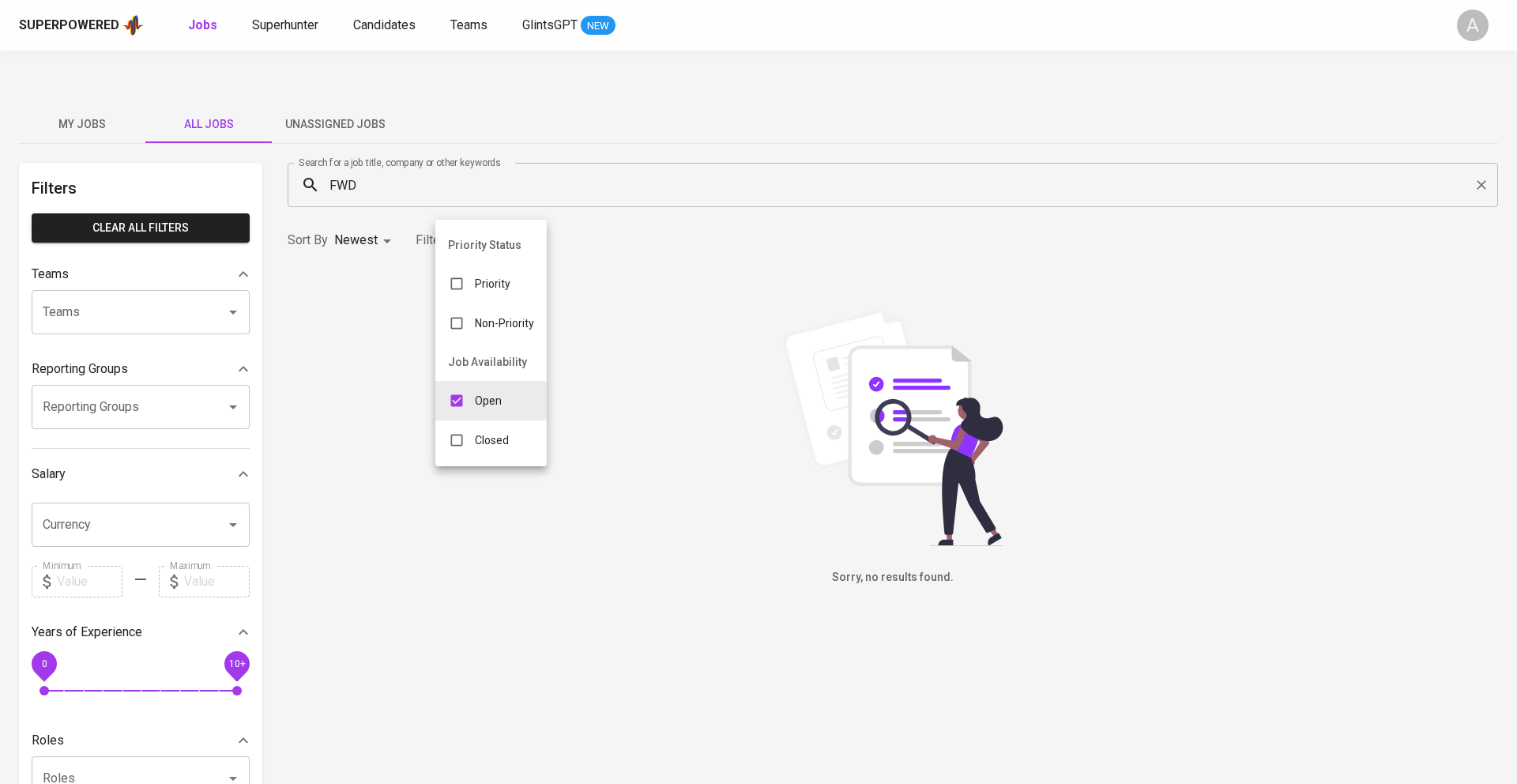
click at [485, 441] on p "Closed" at bounding box center [491, 440] width 34 height 16
type input "OPEN,CLOSE"
checkbox input "true"
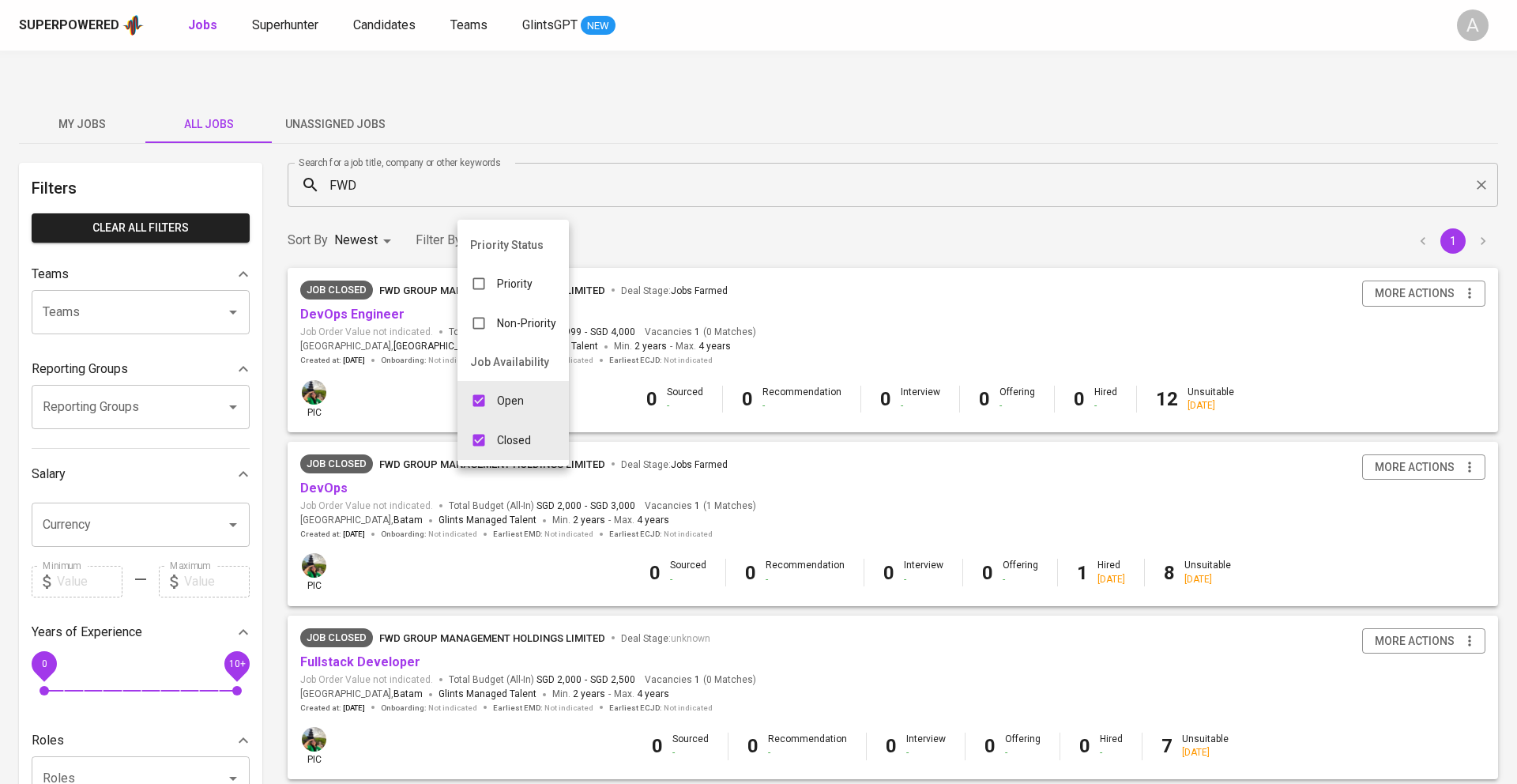
click at [485, 402] on input "checkbox" at bounding box center [478, 400] width 30 height 30
checkbox input "false"
type input "CLOSE"
click at [665, 185] on div at bounding box center [758, 392] width 1517 height 784
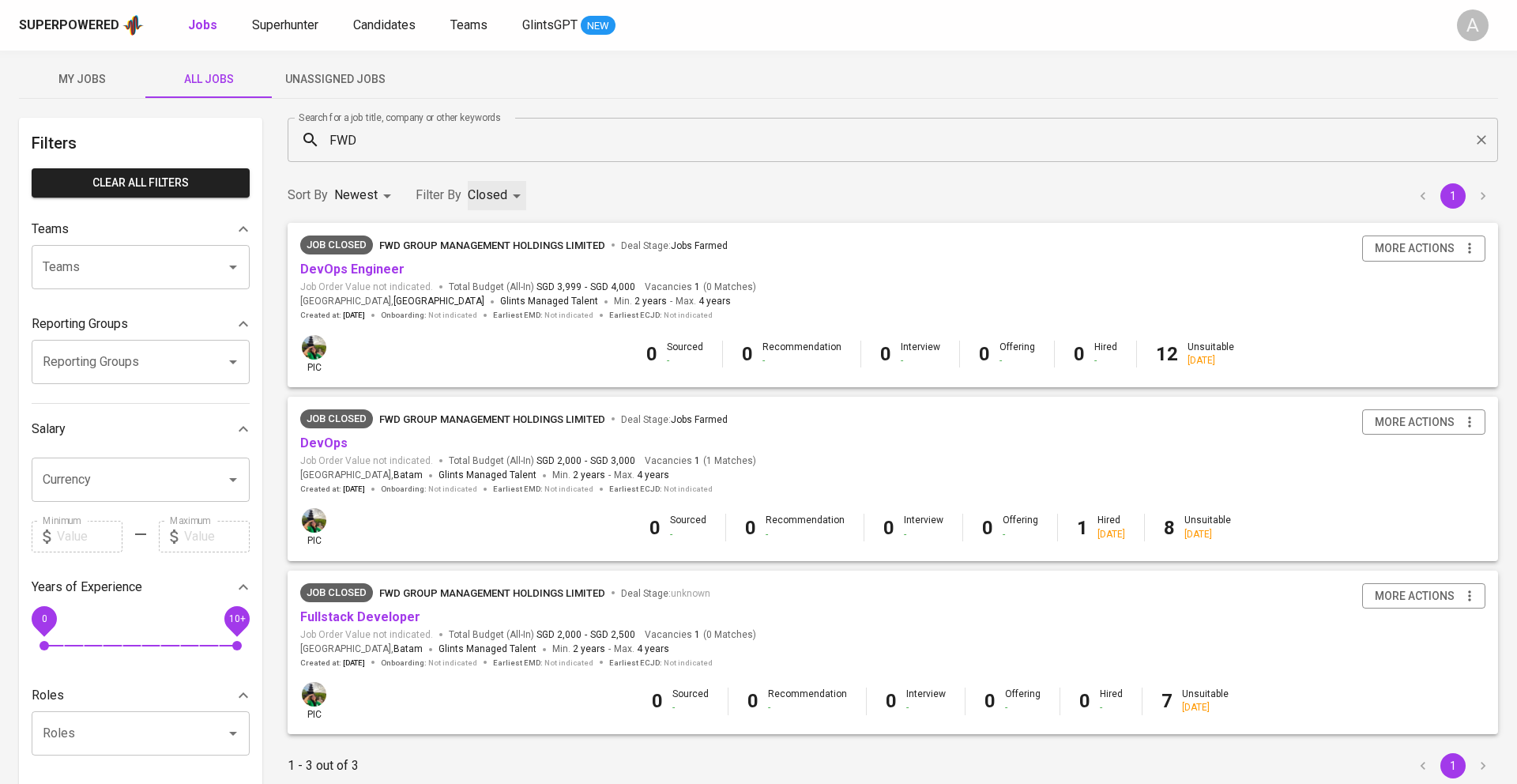
scroll to position [29, 0]
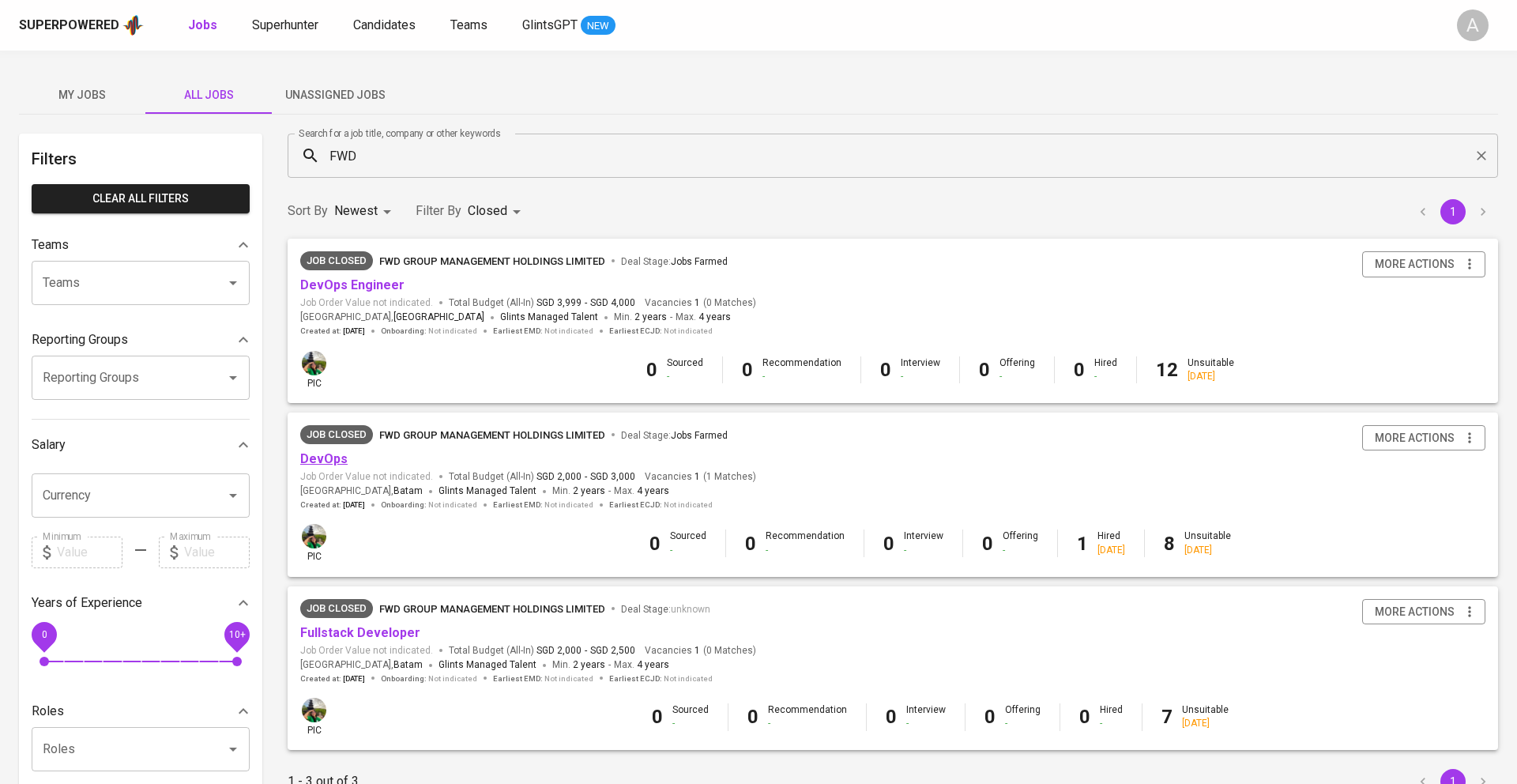
click at [333, 451] on link "DevOps" at bounding box center [323, 458] width 47 height 15
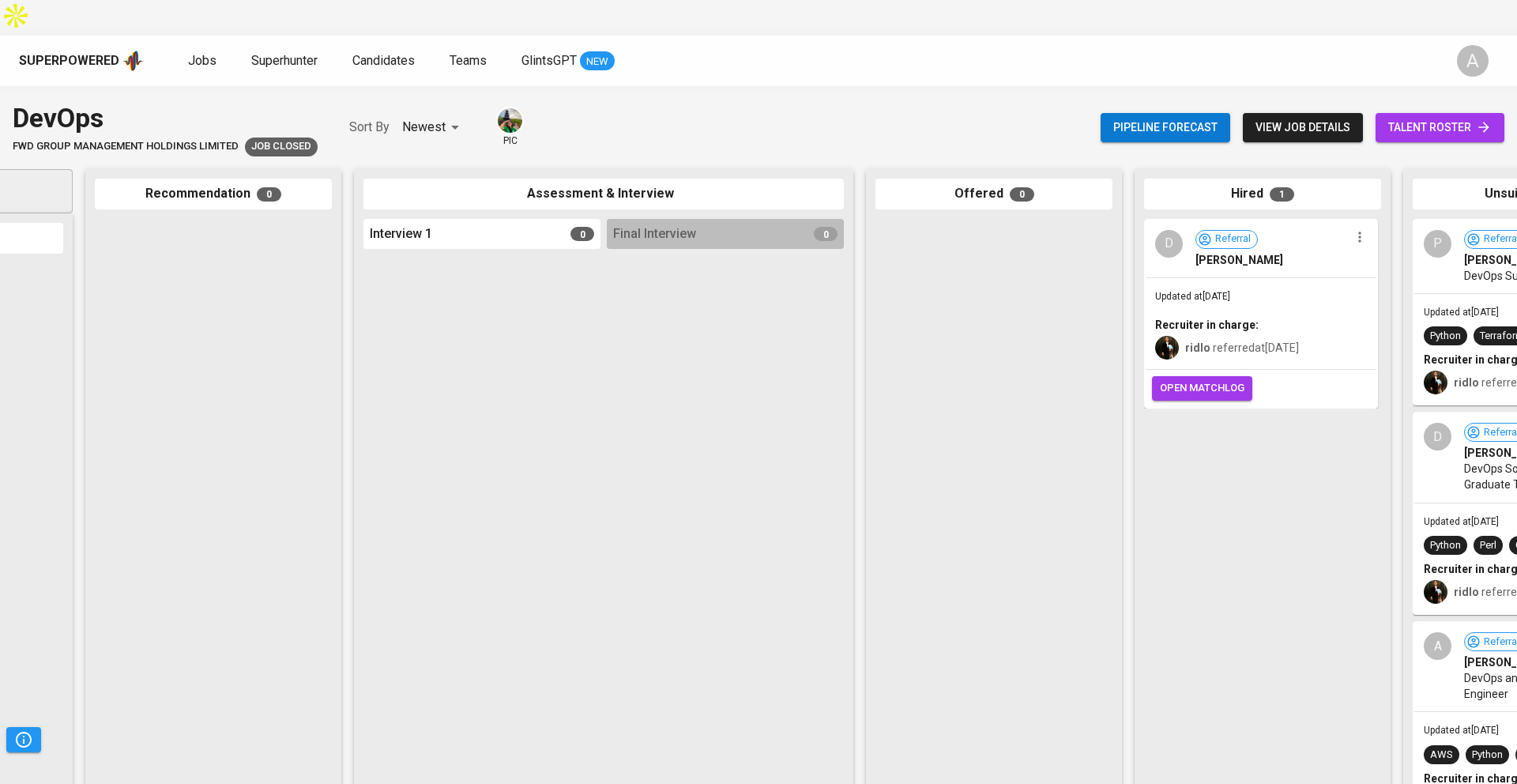
scroll to position [0, 365]
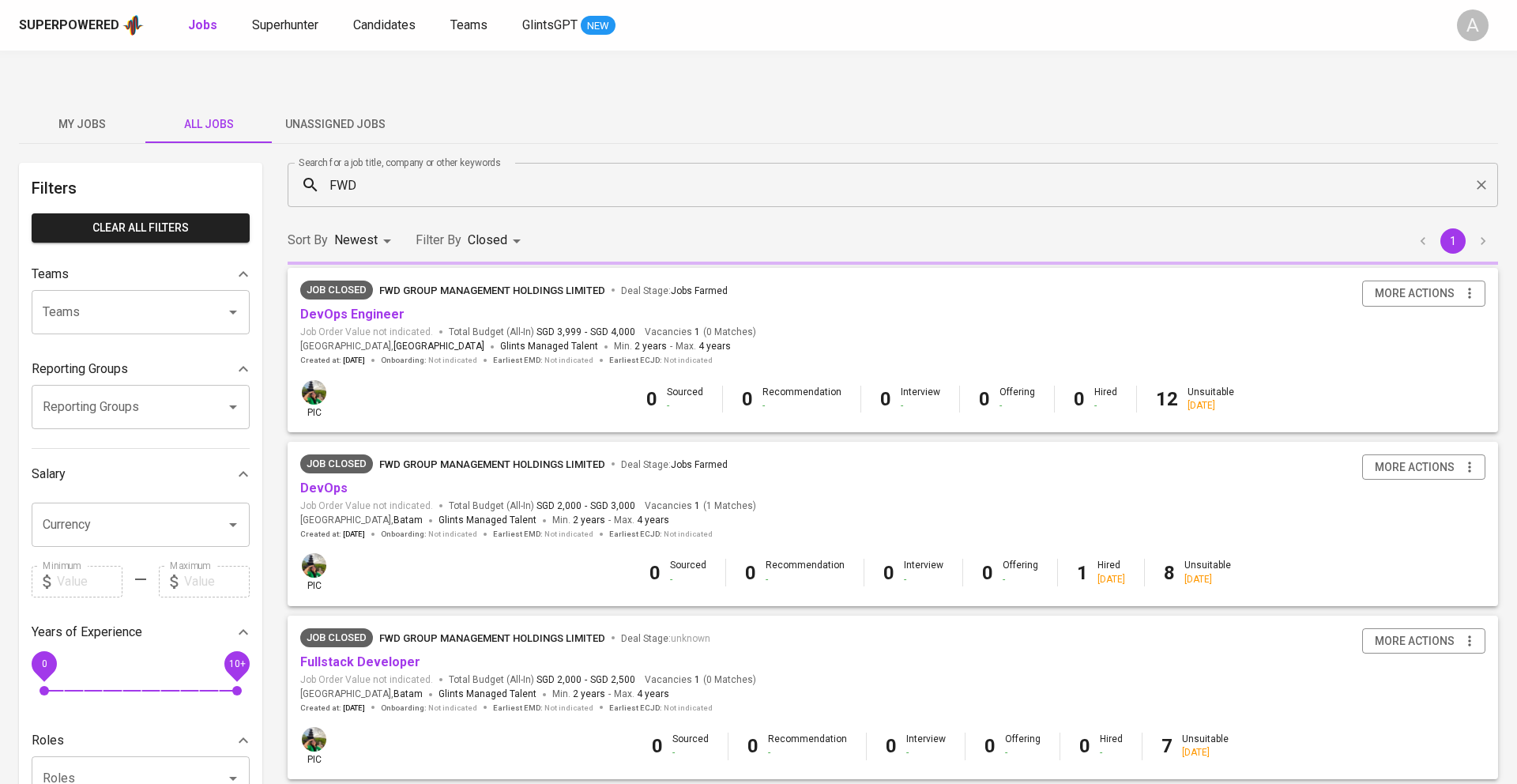
scroll to position [29, 0]
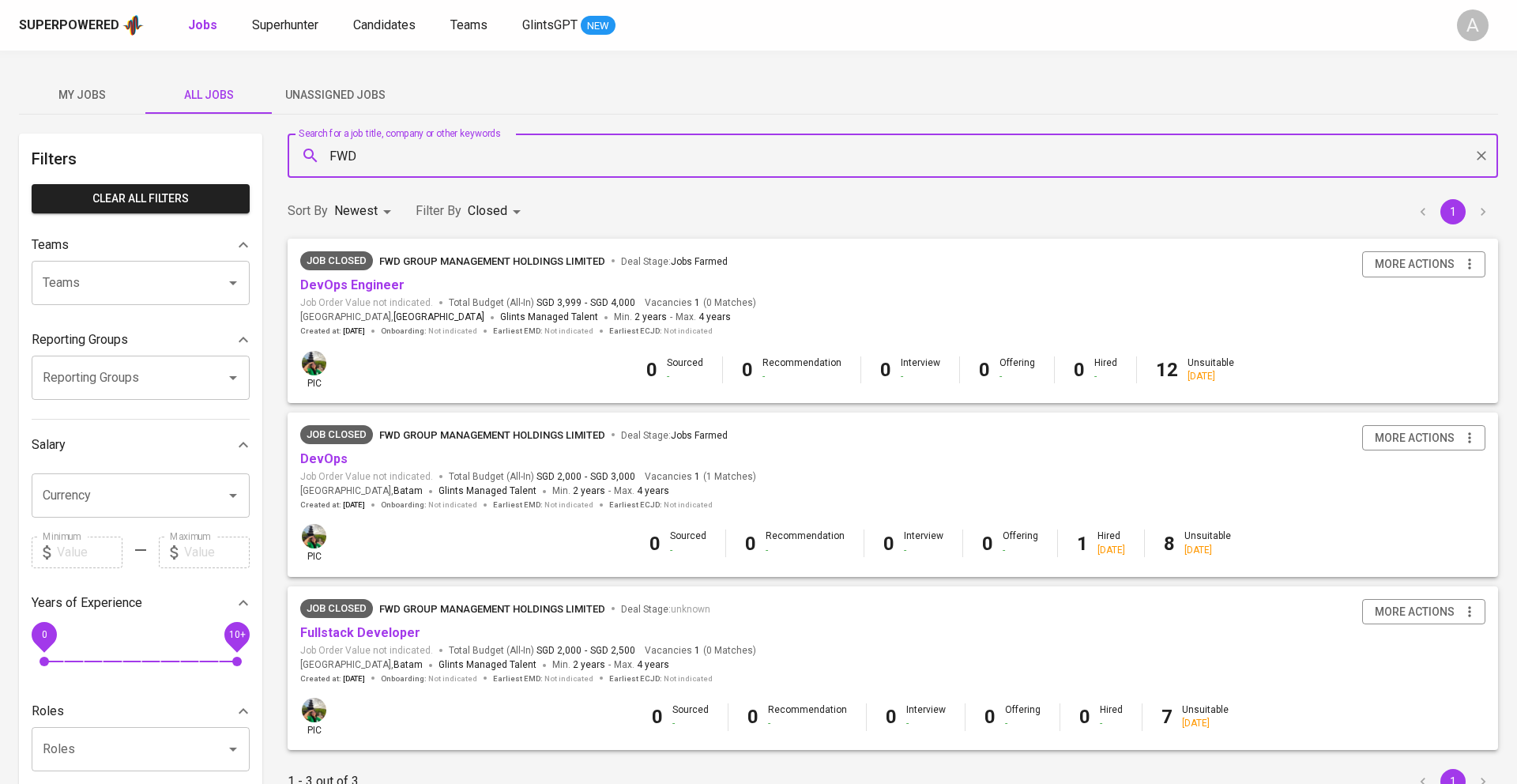
click at [389, 140] on input "FWD" at bounding box center [897, 155] width 1141 height 30
type input "F"
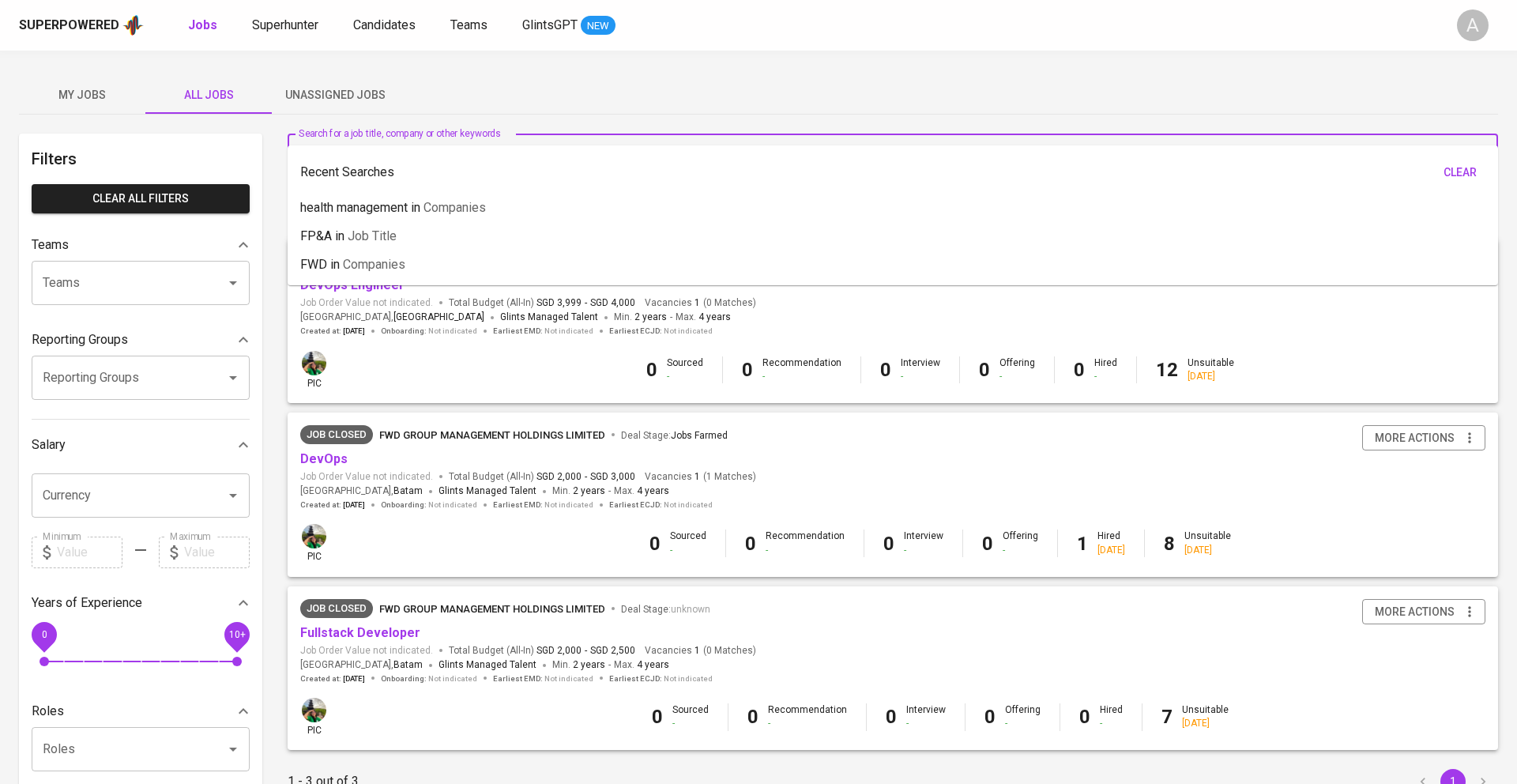
type input "W"
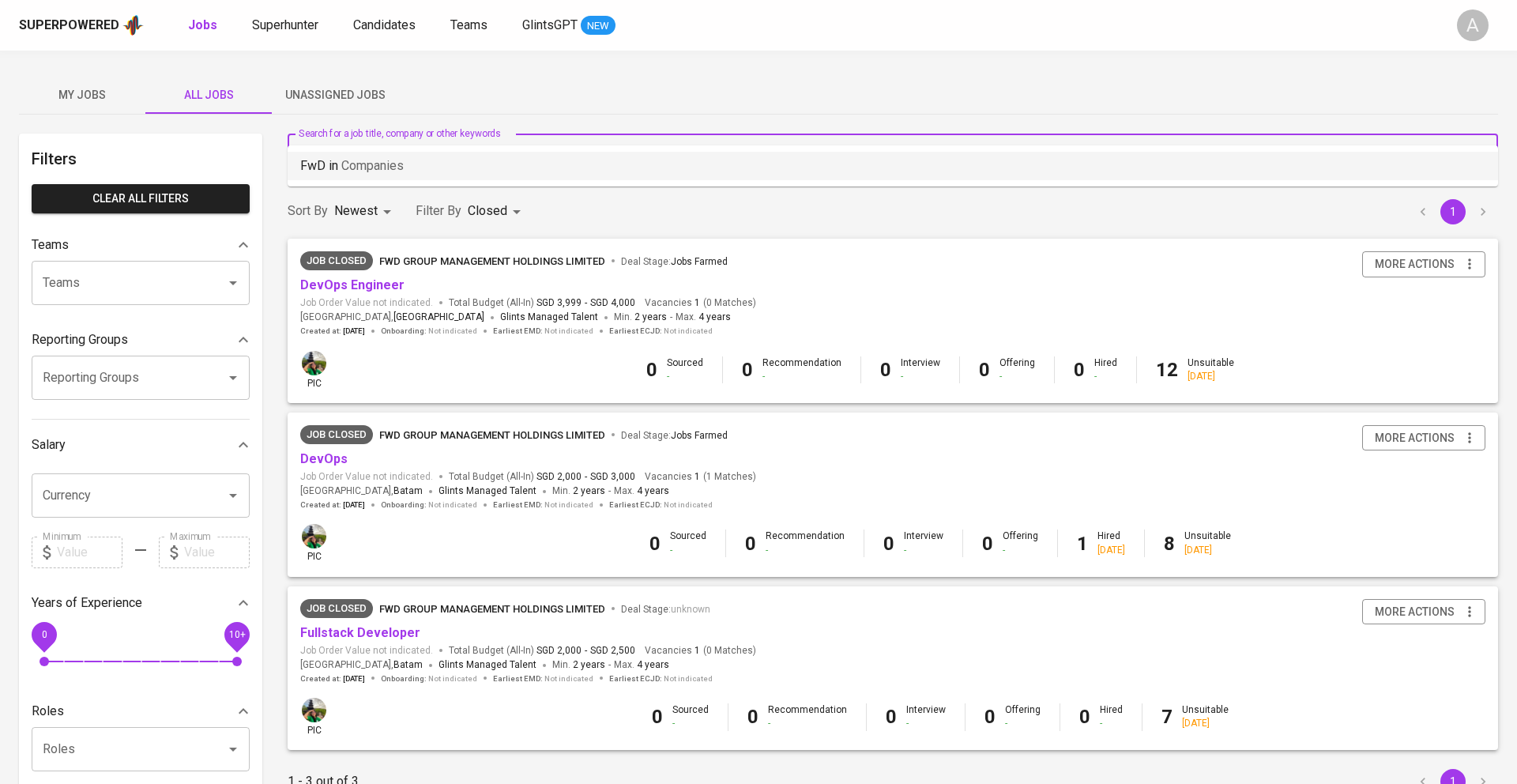
click at [385, 175] on p "FwD in Companies" at bounding box center [352, 166] width 103 height 19
click at [347, 140] on input "FwD" at bounding box center [897, 155] width 1141 height 30
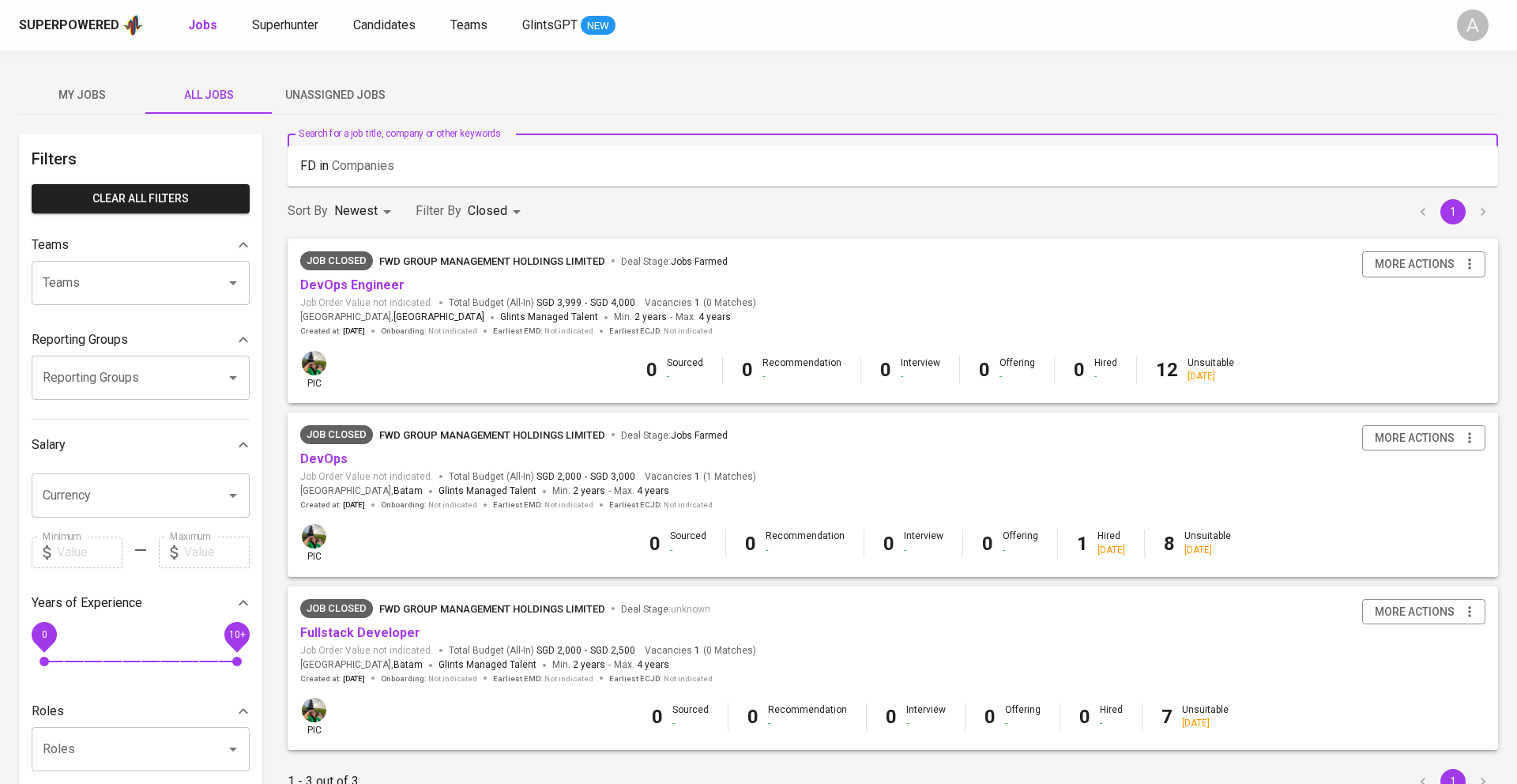
type input "FWD"
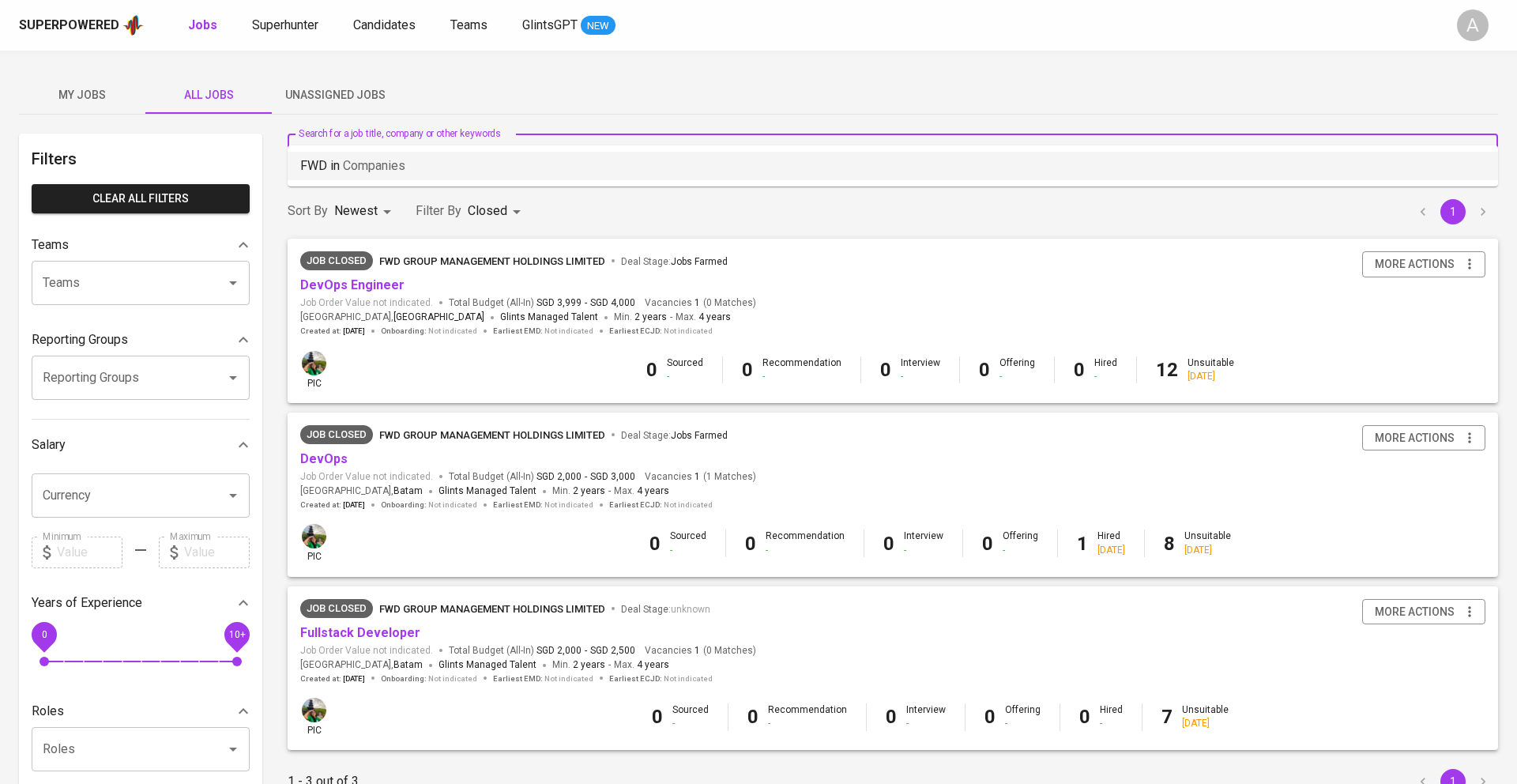
click at [410, 162] on li "FWD in Companies" at bounding box center [893, 165] width 1211 height 28
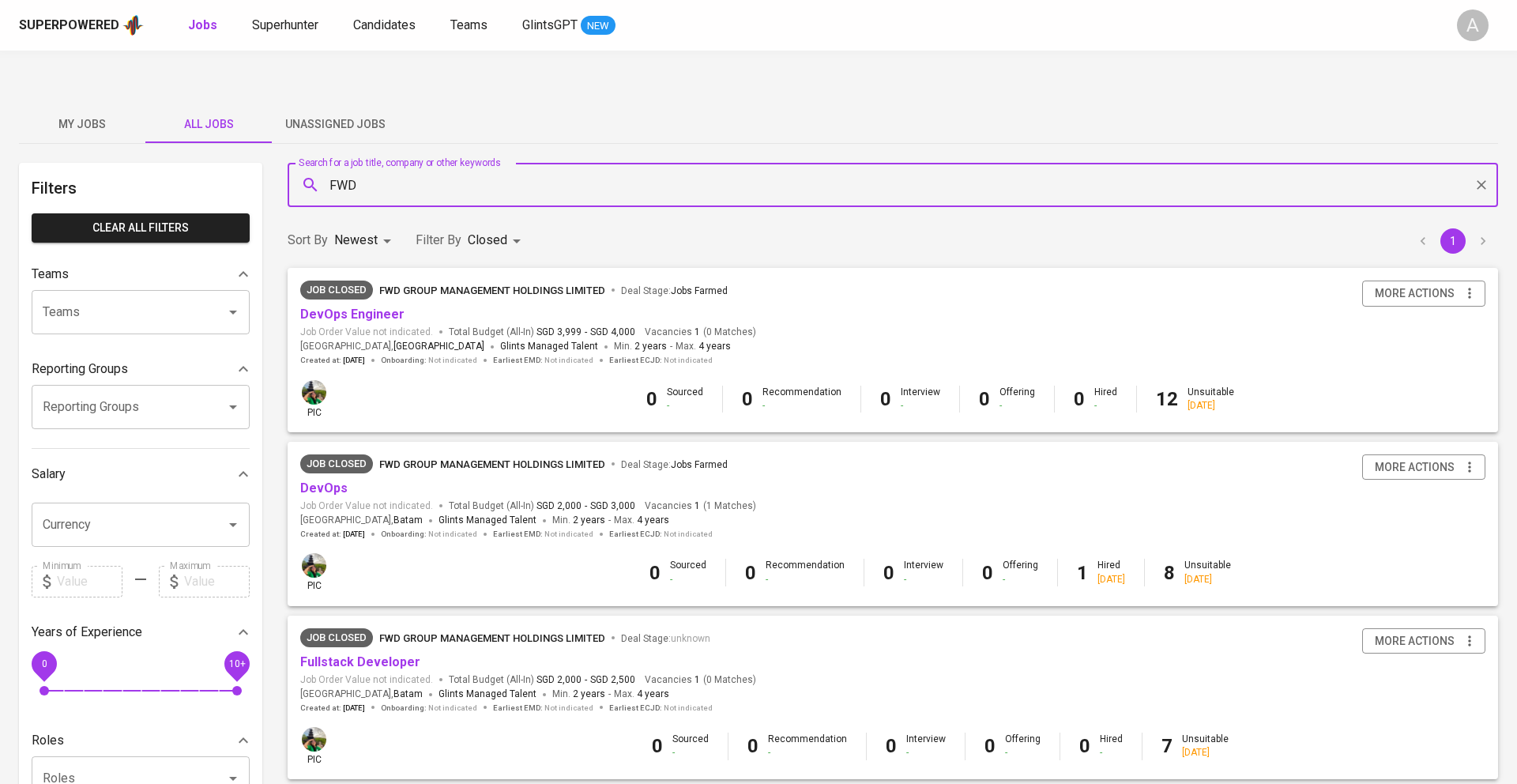
click at [377, 211] on body "Superpowered Jobs Superhunter Candidates Teams GlintsGPT NEW A My Jobs All Jobs…" at bounding box center [758, 557] width 1517 height 1114
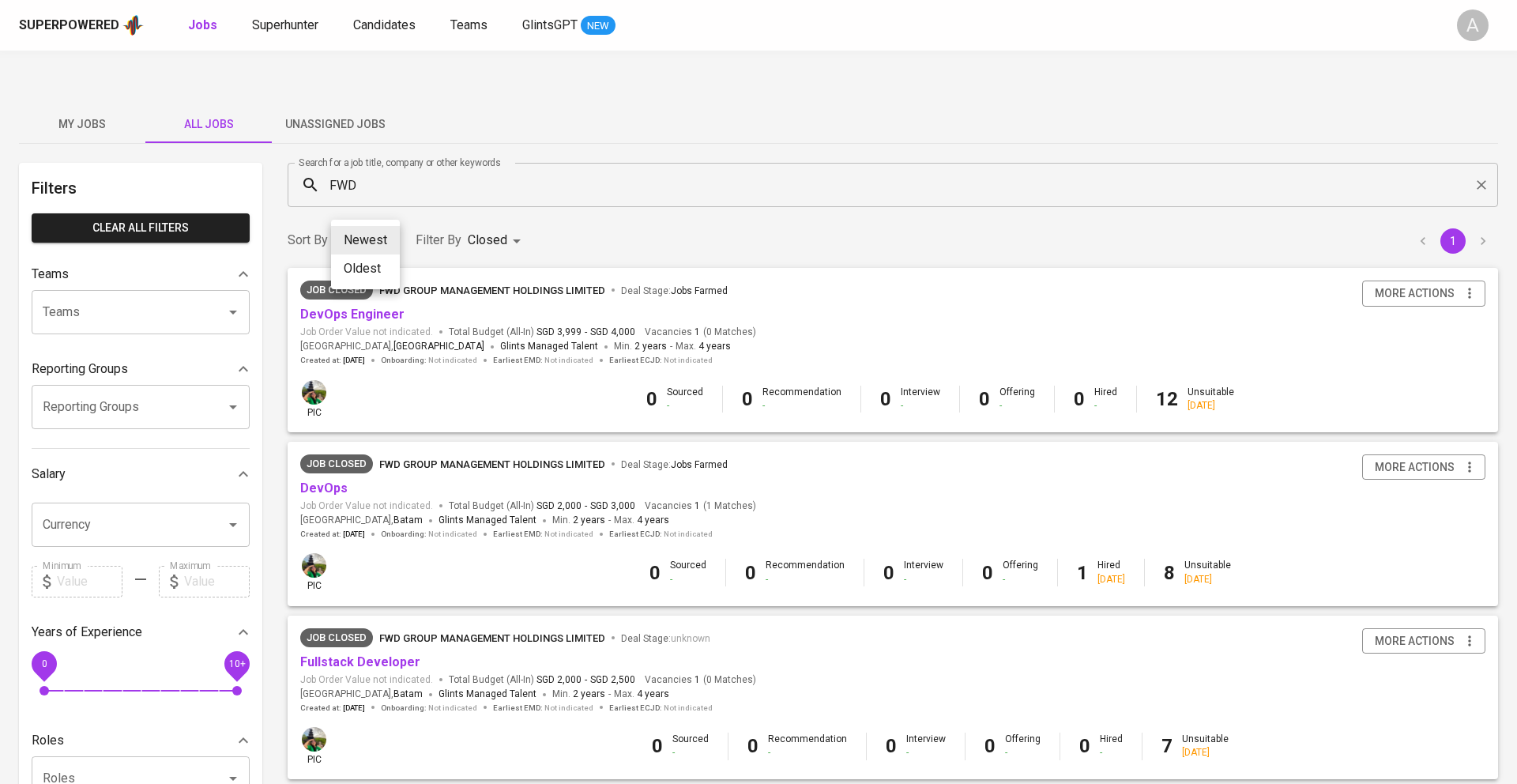
click at [376, 268] on li "Oldest" at bounding box center [365, 268] width 69 height 28
click at [588, 216] on div "Sort By Oldest OLDEST Filter By Closed CLOSE 1" at bounding box center [893, 240] width 1230 height 48
click at [361, 216] on div "Sort By Oldest OLDEST Filter By Closed CLOSE 1" at bounding box center [893, 240] width 1230 height 48
click at [366, 197] on body "Superpowered Jobs Superhunter Candidates Teams GlintsGPT NEW A My Jobs All Jobs…" at bounding box center [758, 557] width 1517 height 1114
click at [369, 249] on li "Newest" at bounding box center [363, 240] width 69 height 28
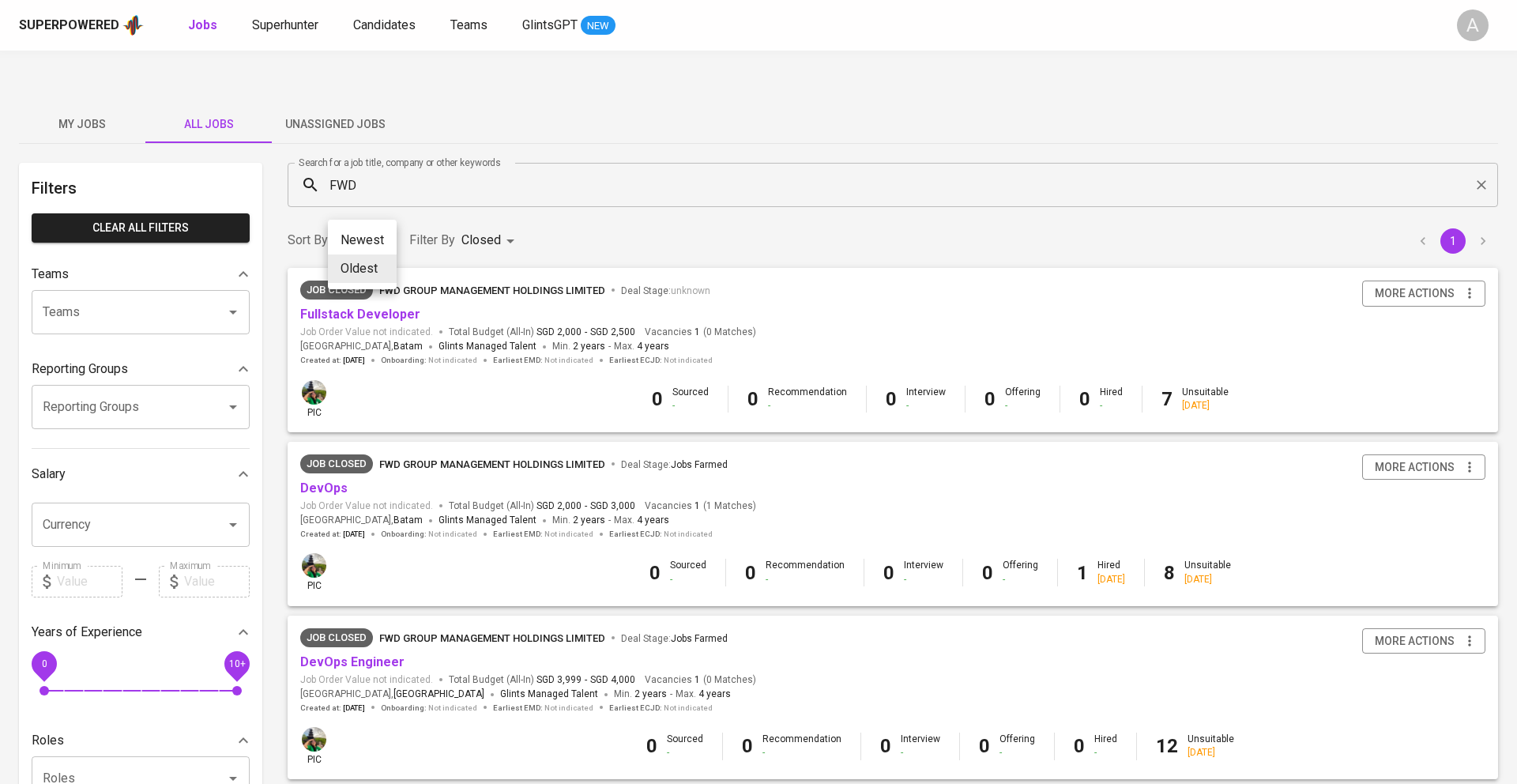
type input "NEWEST"
click at [645, 216] on div "Sort By Newest NEWEST Filter By Closed CLOSE 1" at bounding box center [893, 240] width 1230 height 48
click at [471, 170] on input "FWD" at bounding box center [897, 184] width 1141 height 30
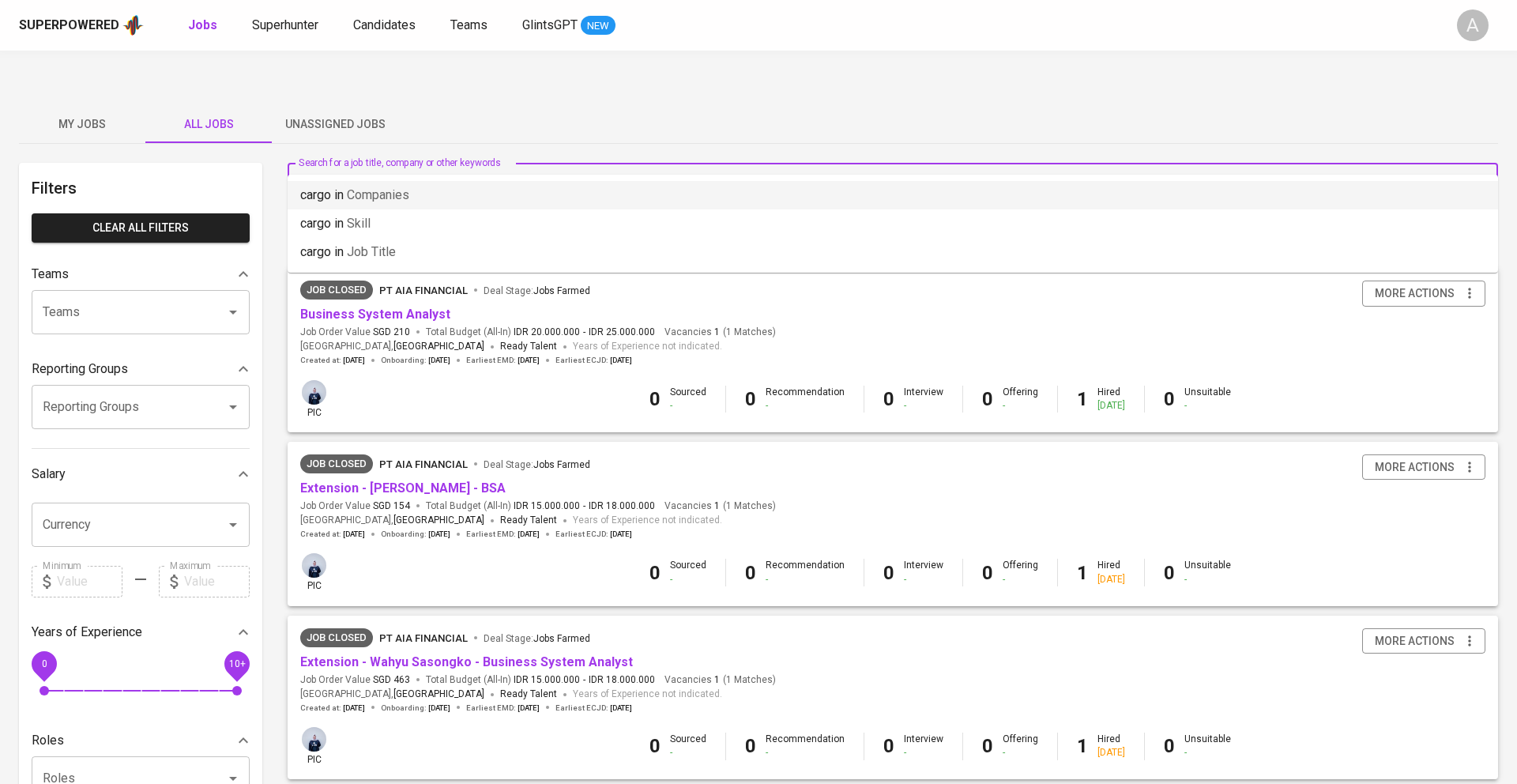
click at [447, 188] on li "cargo in Companies" at bounding box center [893, 195] width 1211 height 28
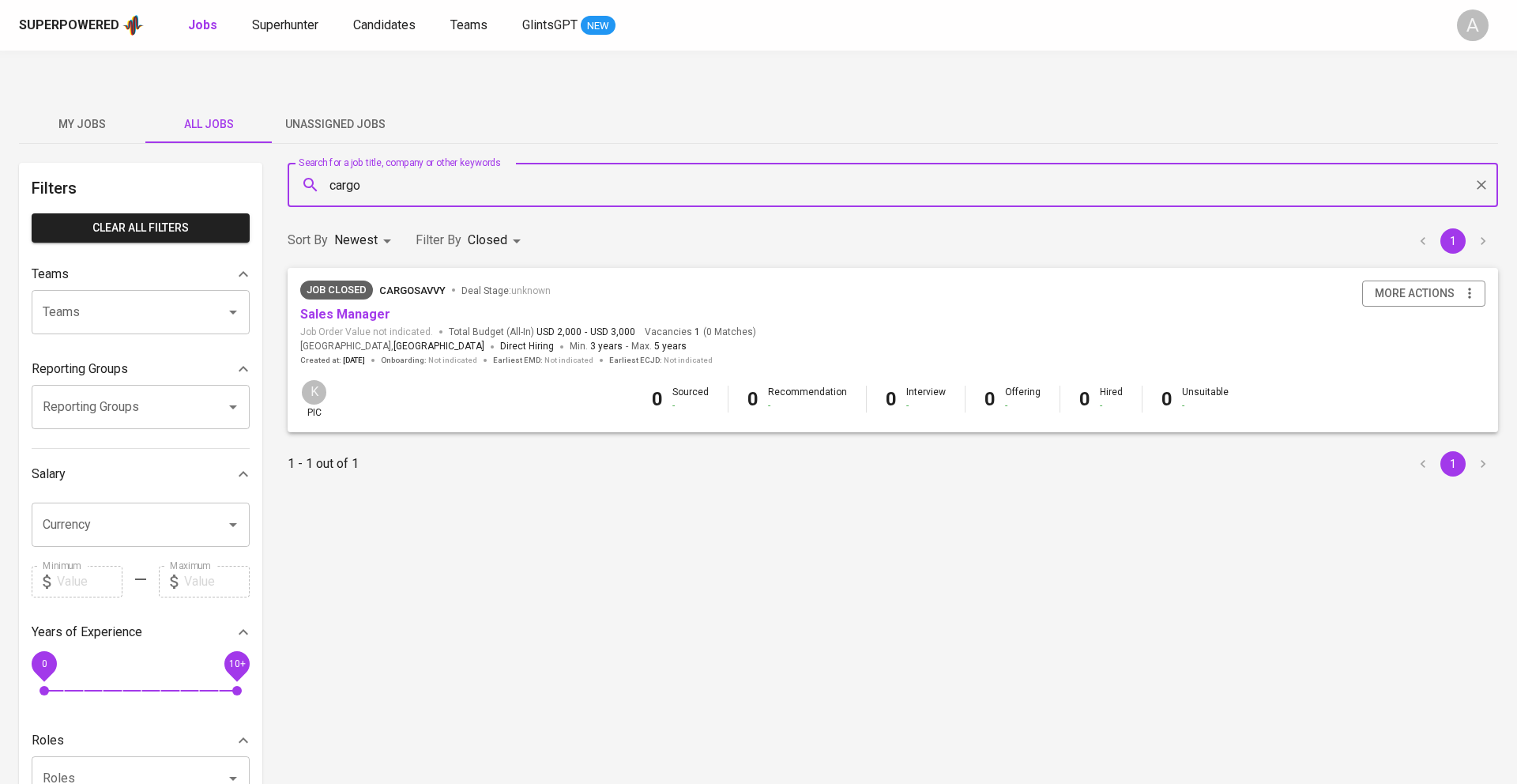
type input "cargo"
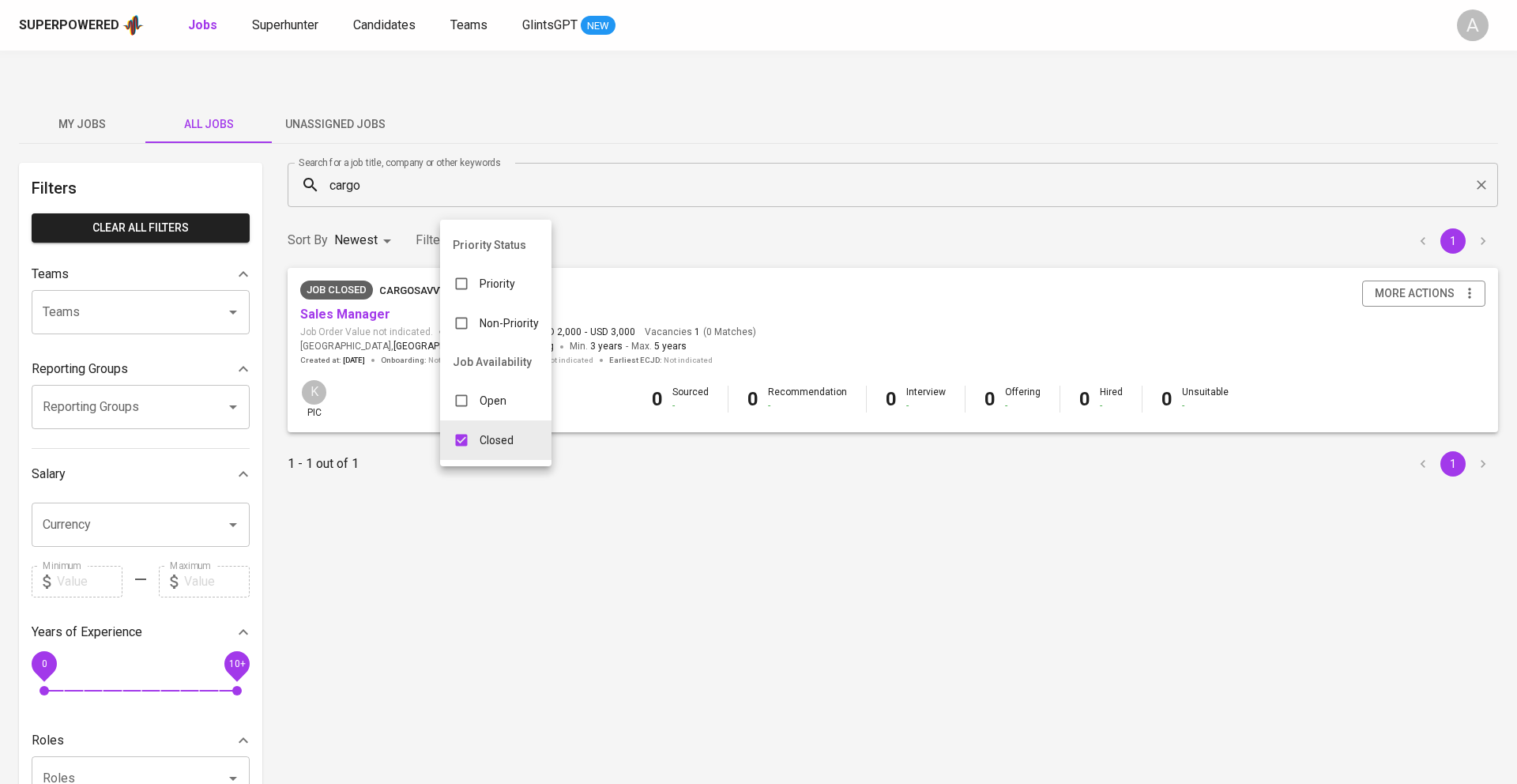
click at [488, 208] on body "Superpowered Jobs Superhunter Candidates Teams GlintsGPT NEW A My Jobs All Jobs…" at bounding box center [758, 557] width 1517 height 1114
click at [481, 404] on p "Open" at bounding box center [493, 401] width 27 height 16
type input "CLOSE,OPEN"
checkbox input "true"
click at [585, 530] on div at bounding box center [758, 392] width 1517 height 784
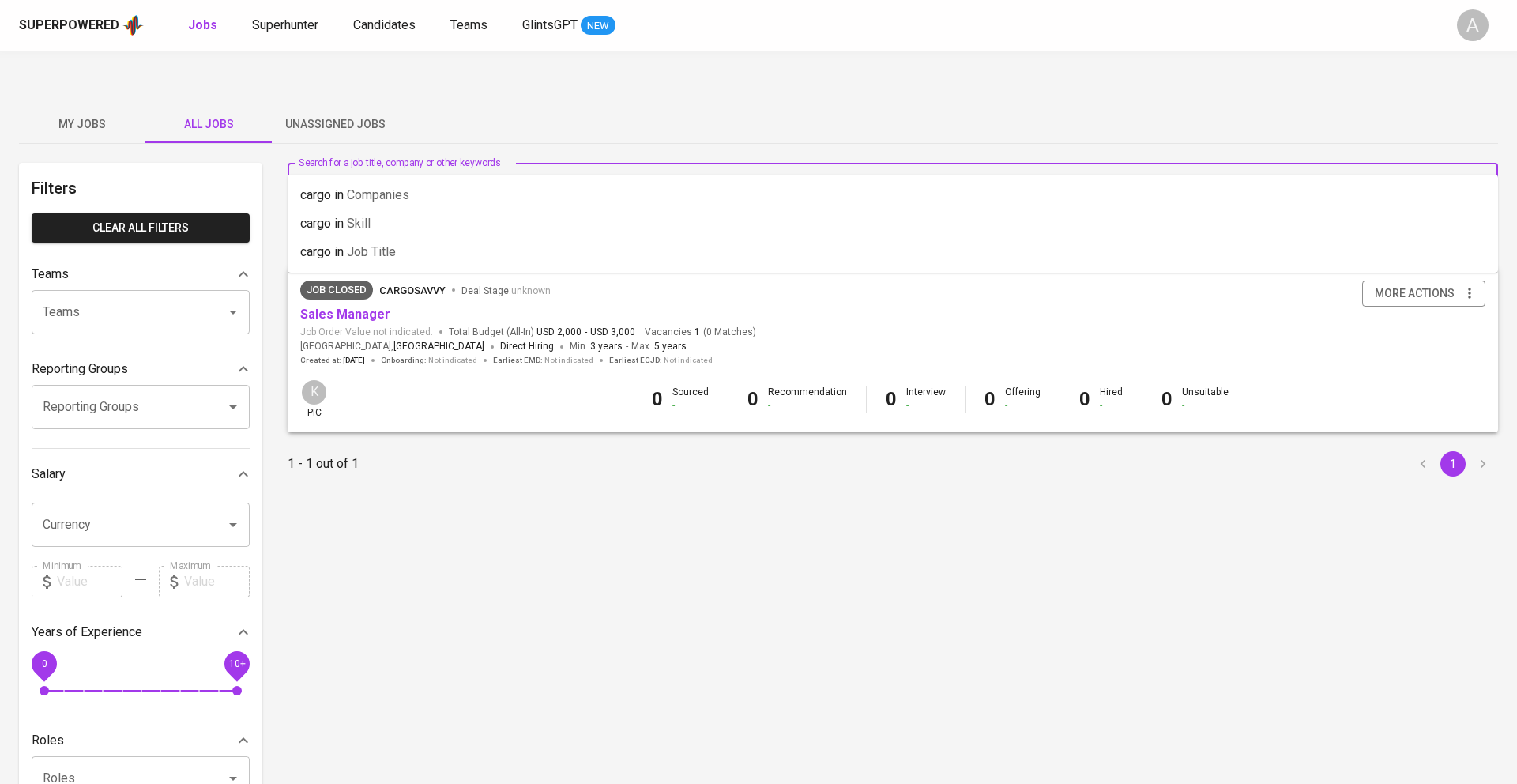
click at [371, 170] on input "cargo" at bounding box center [897, 184] width 1141 height 30
type input "c"
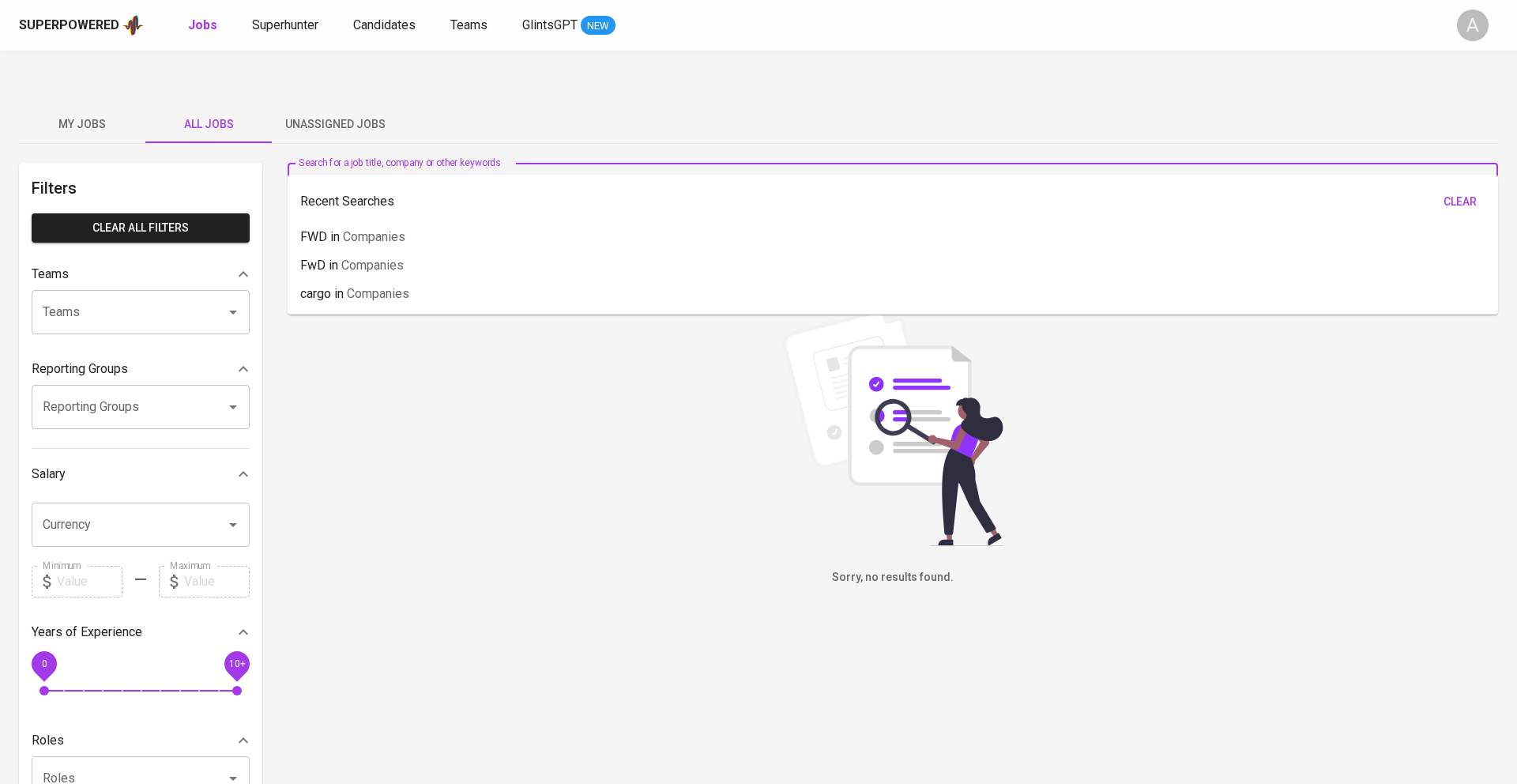
type input "CCN"
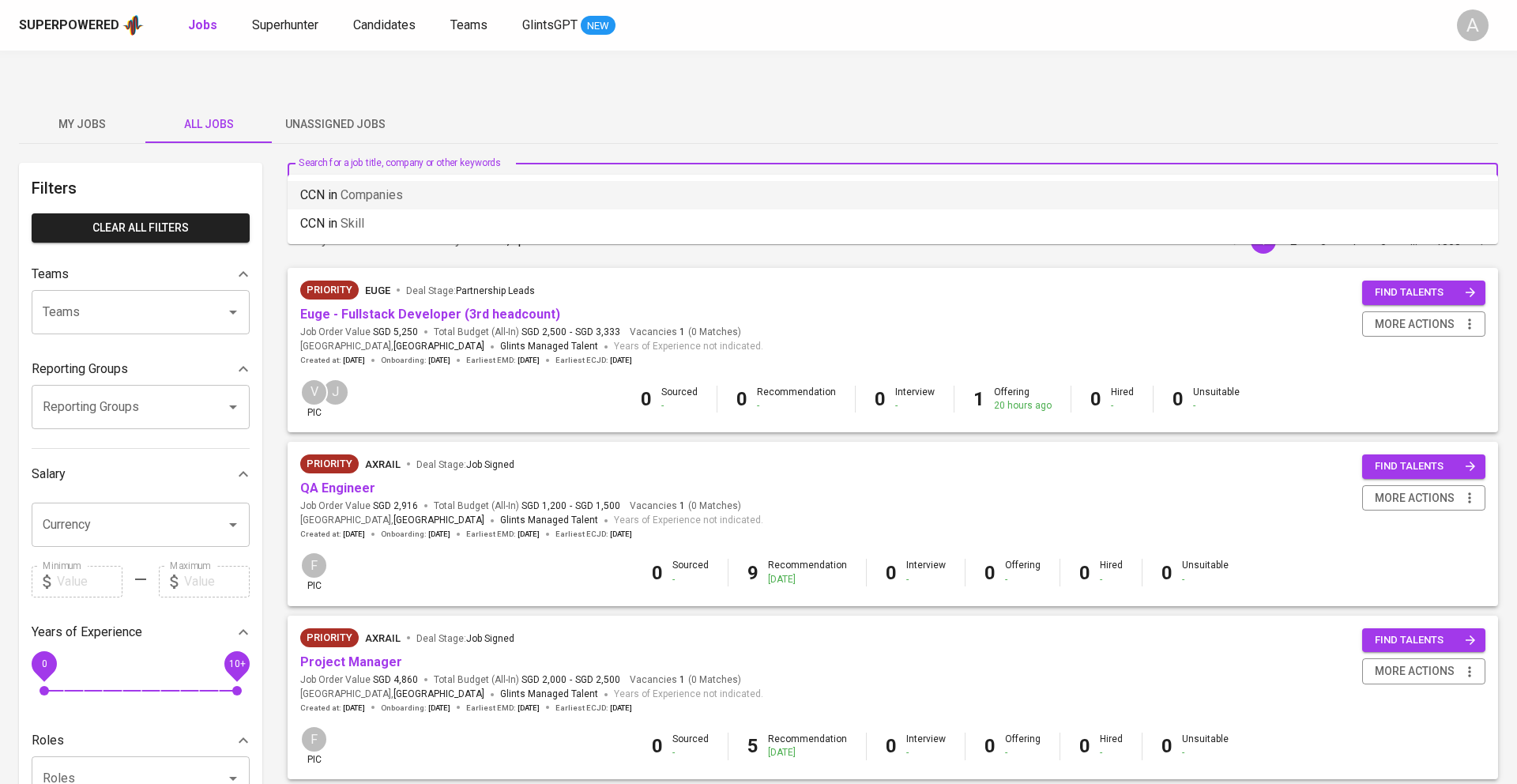
click at [353, 193] on span "Companies" at bounding box center [371, 194] width 62 height 15
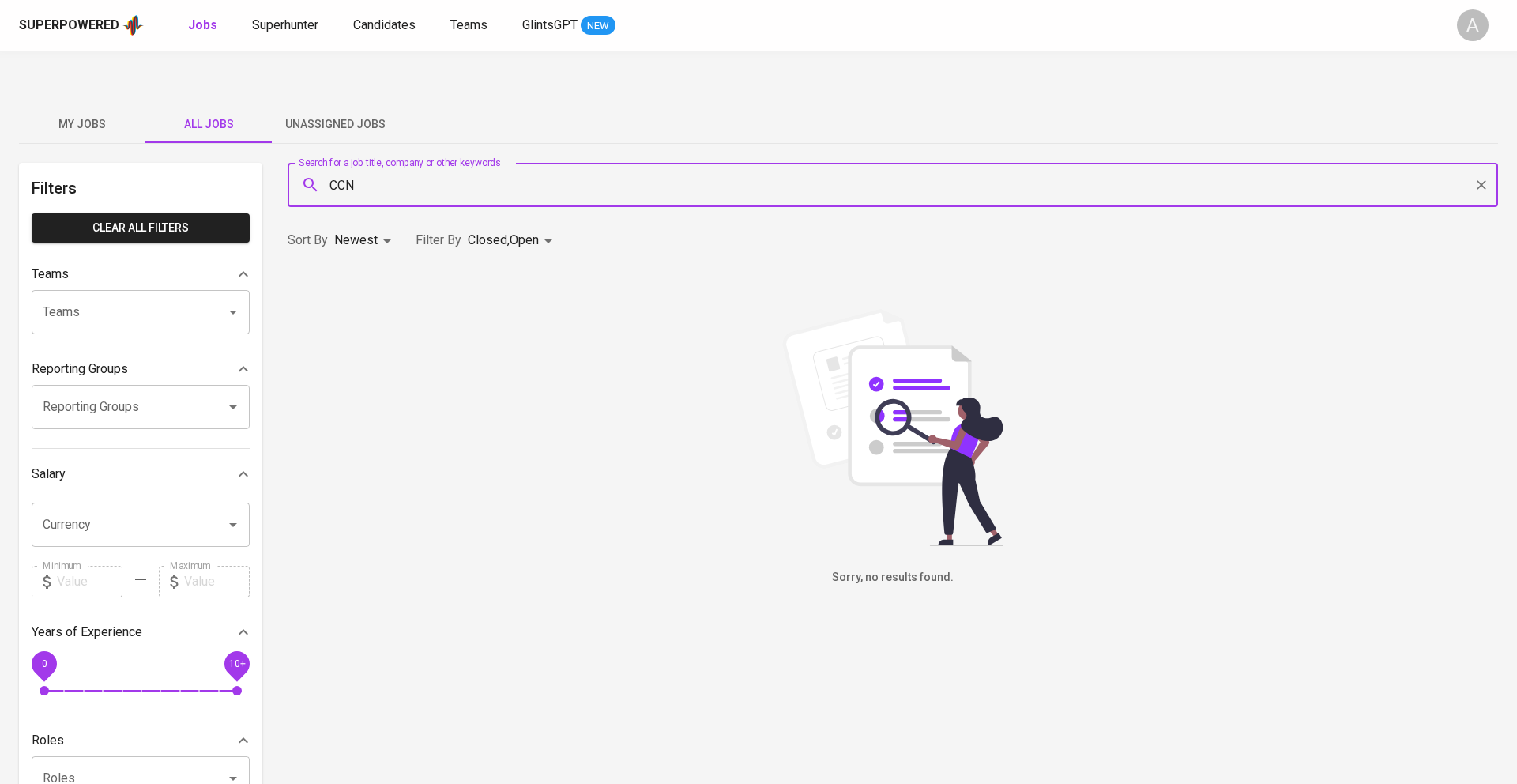
click at [365, 170] on input "CCN" at bounding box center [897, 184] width 1141 height 30
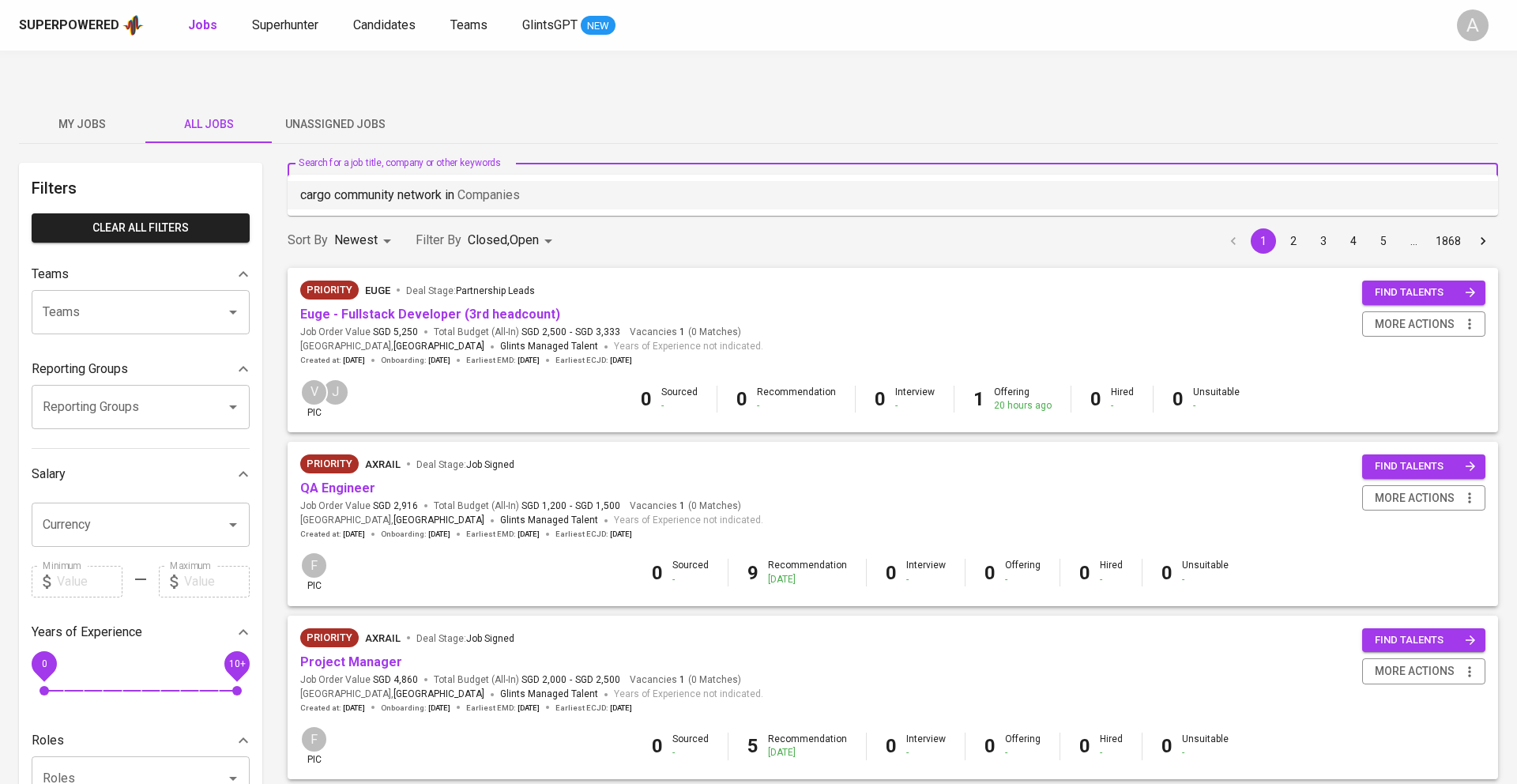
click at [412, 199] on p "cargo community network in Companies" at bounding box center [409, 195] width 220 height 19
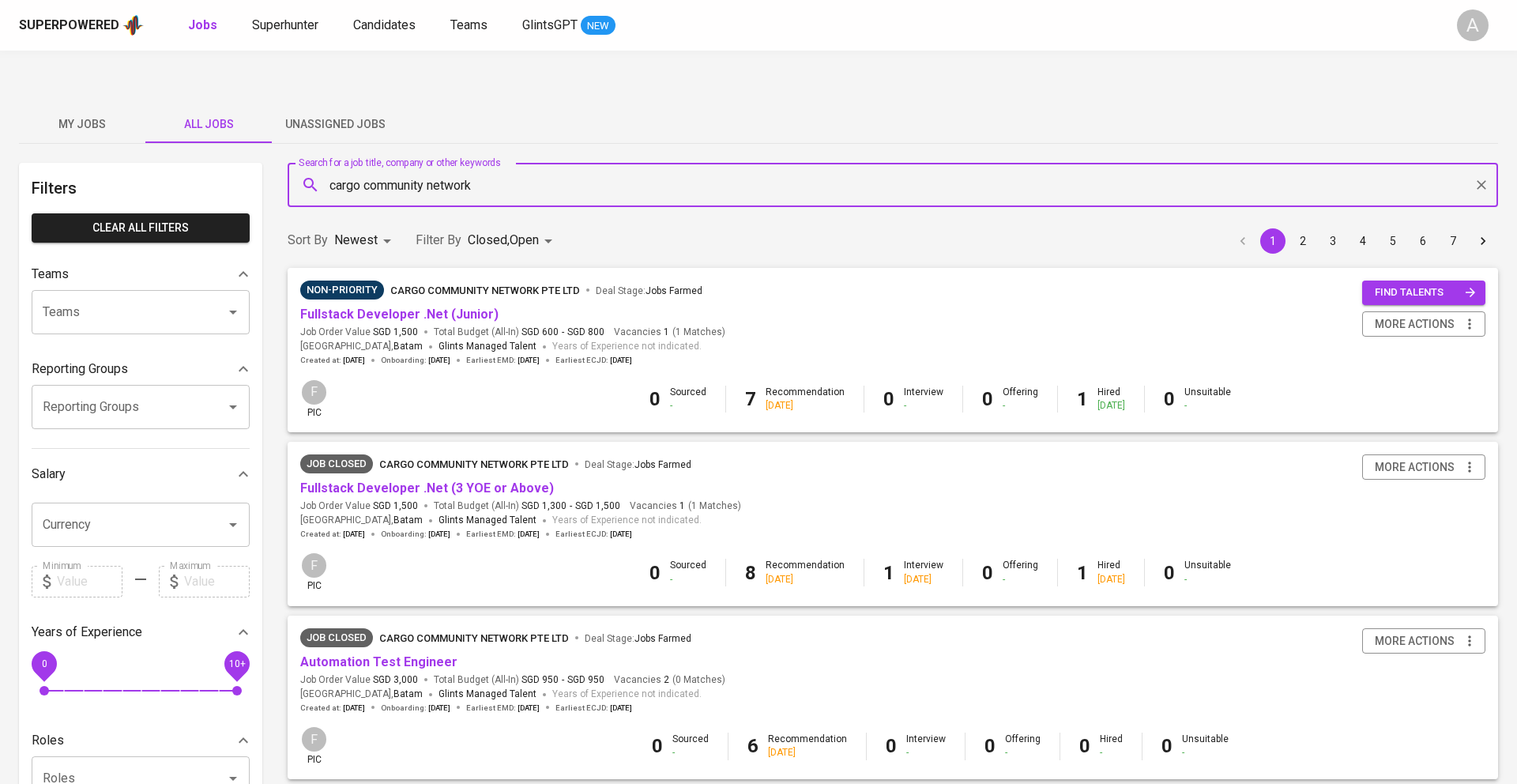
type input "cargo community network"
click at [438, 284] on span "cargo community network pte ltd" at bounding box center [485, 290] width 190 height 12
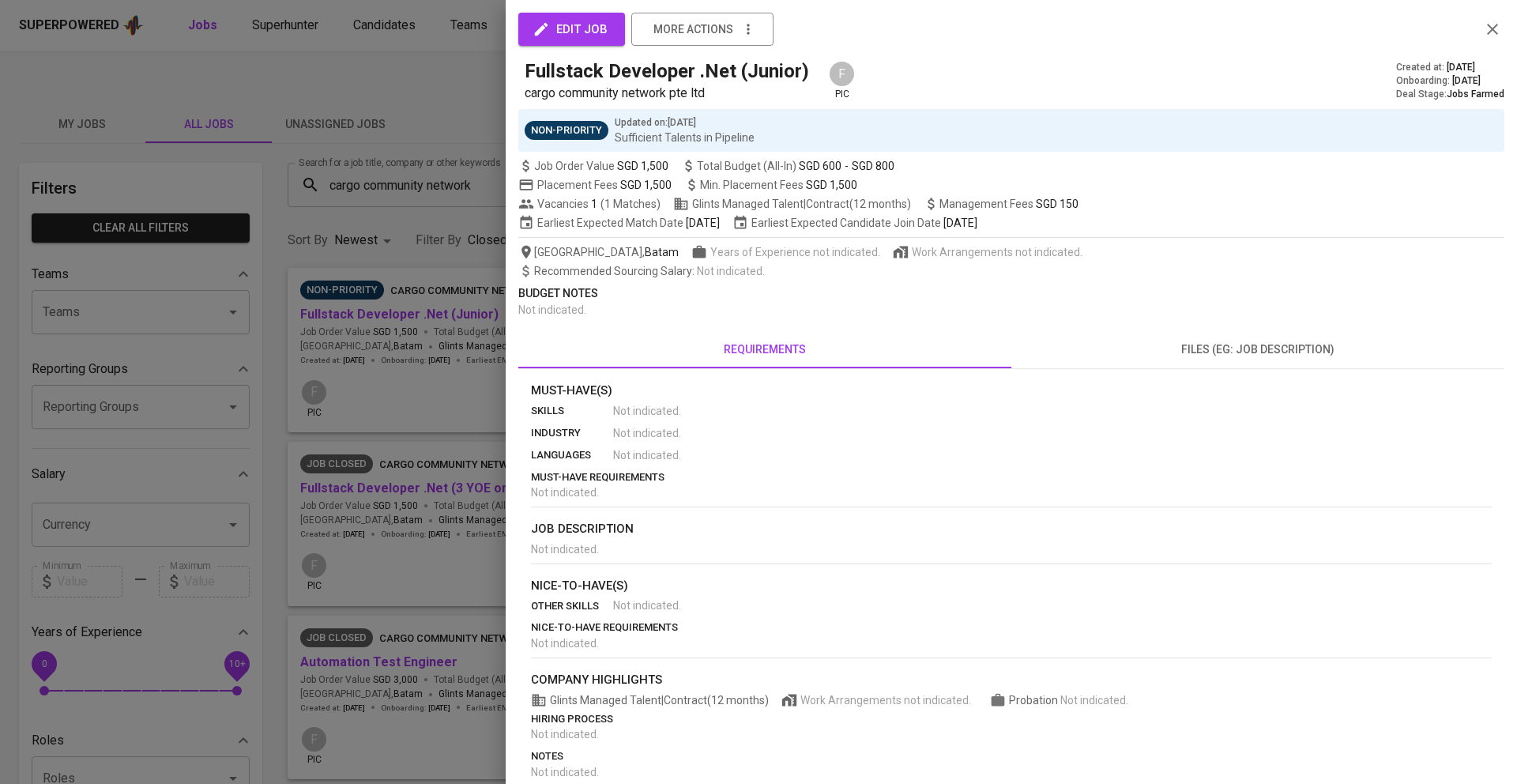
click at [438, 249] on div at bounding box center [758, 392] width 1517 height 784
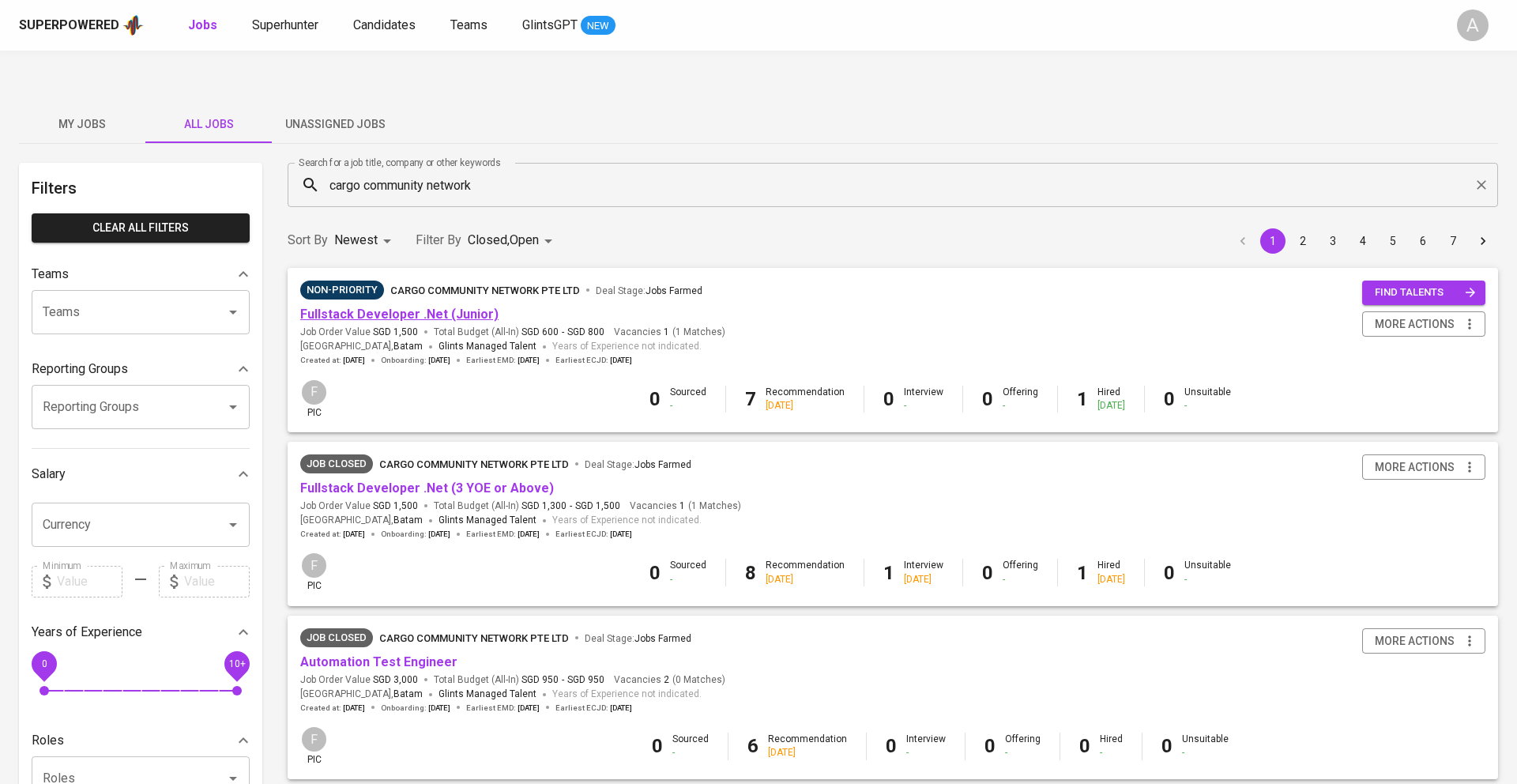
click at [423, 307] on link "Fullstack Developer .Net (Junior)" at bounding box center [399, 314] width 198 height 15
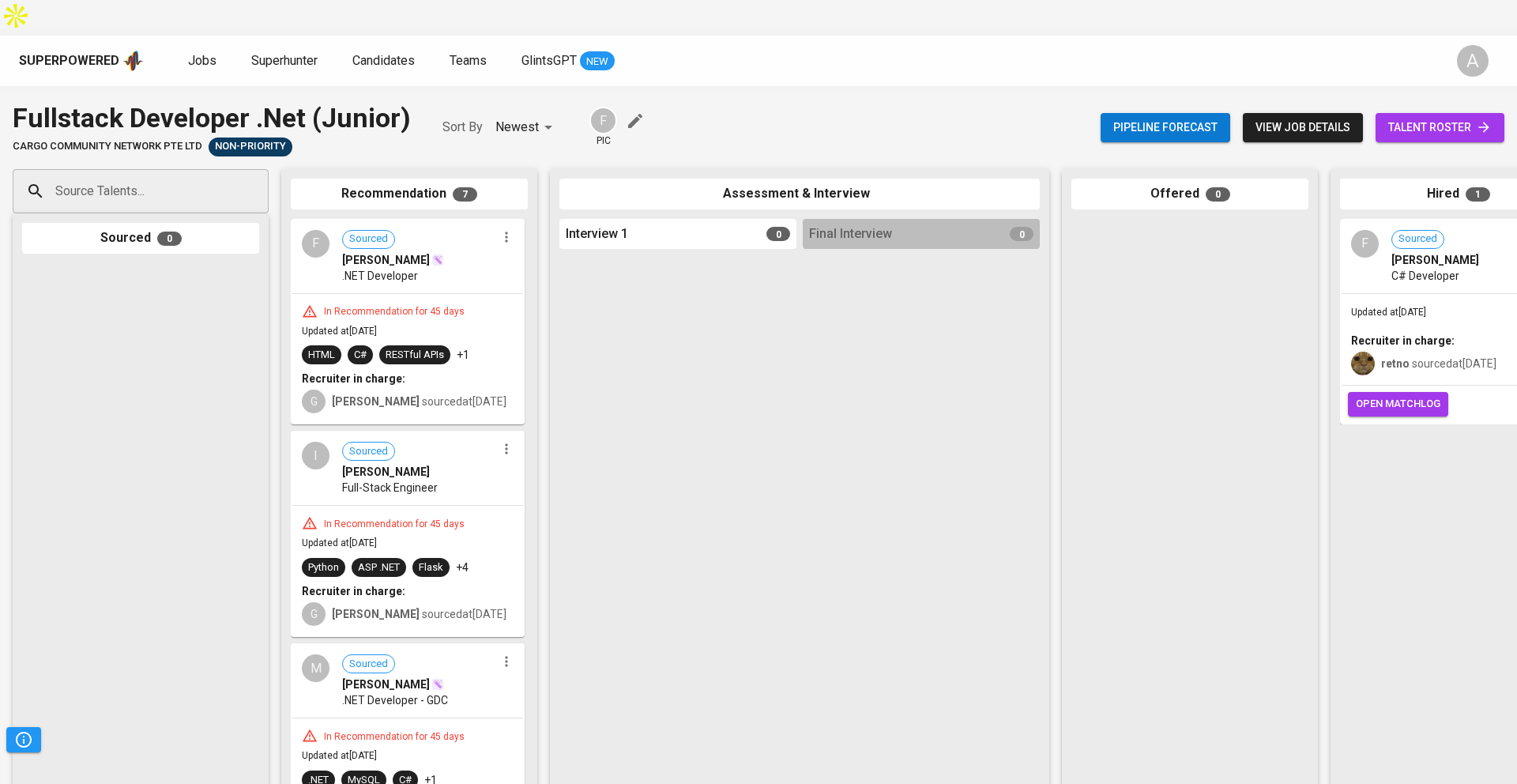
scroll to position [0, 365]
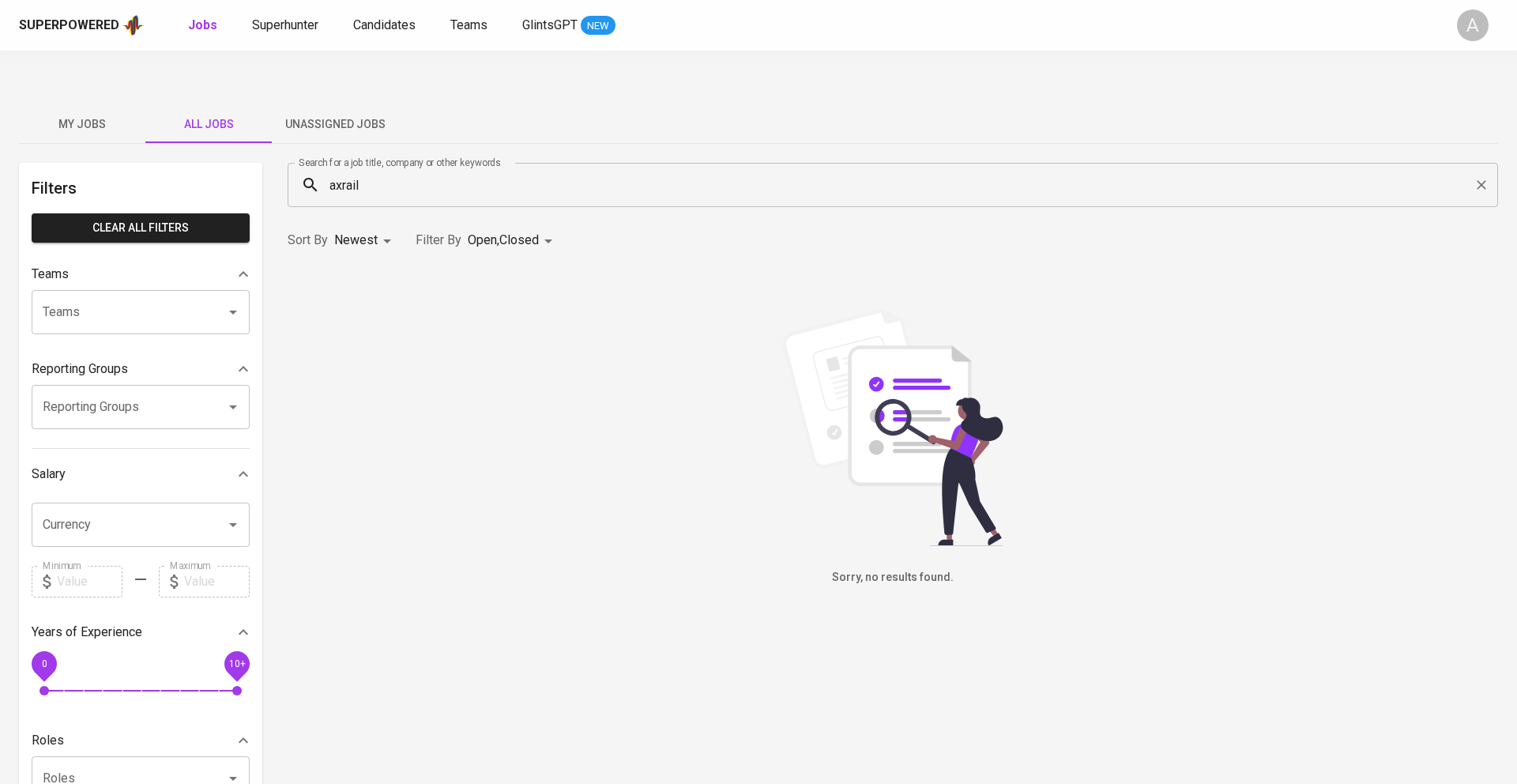
scroll to position [275, 0]
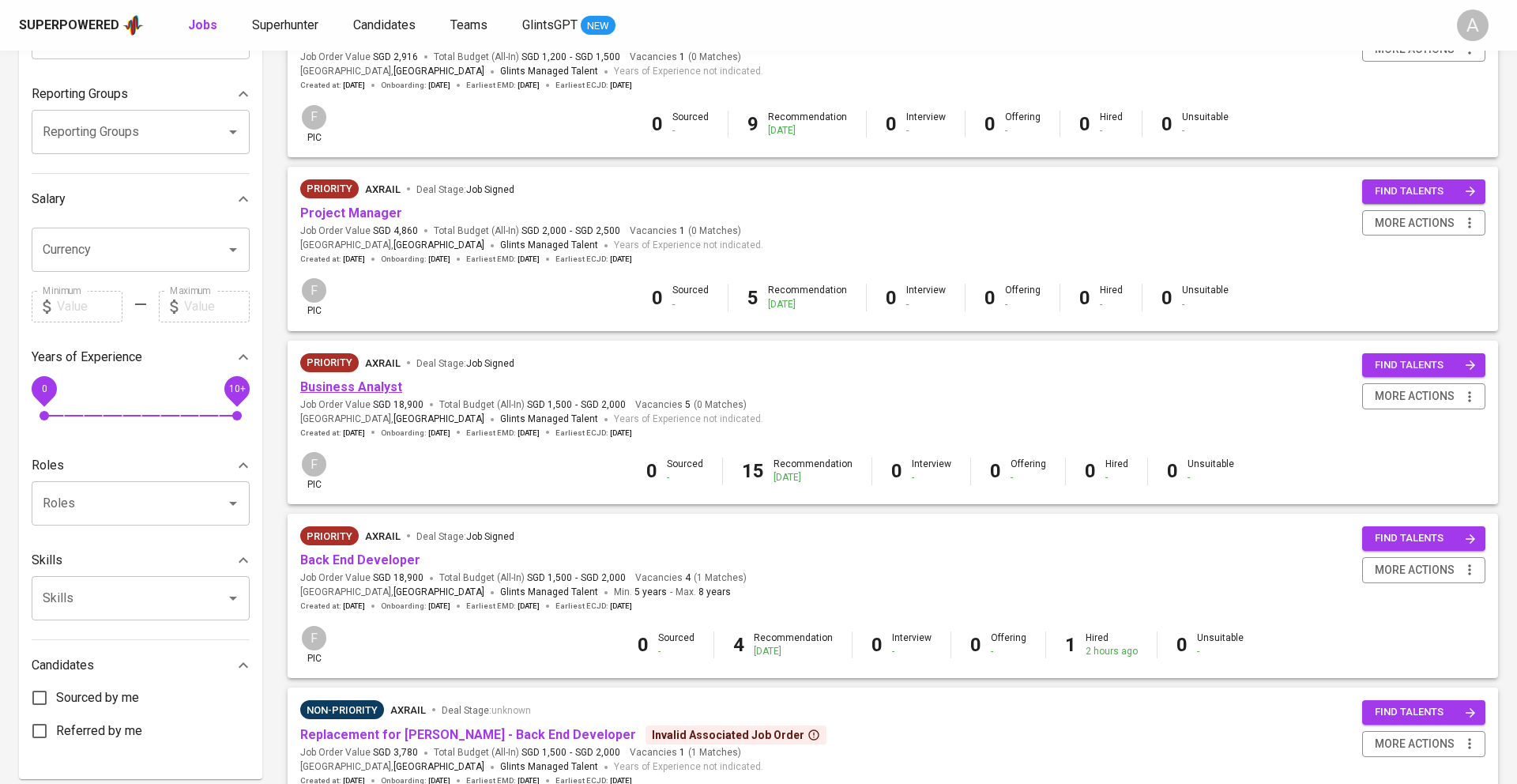
click at [363, 379] on link "Business Analyst" at bounding box center [351, 386] width 102 height 15
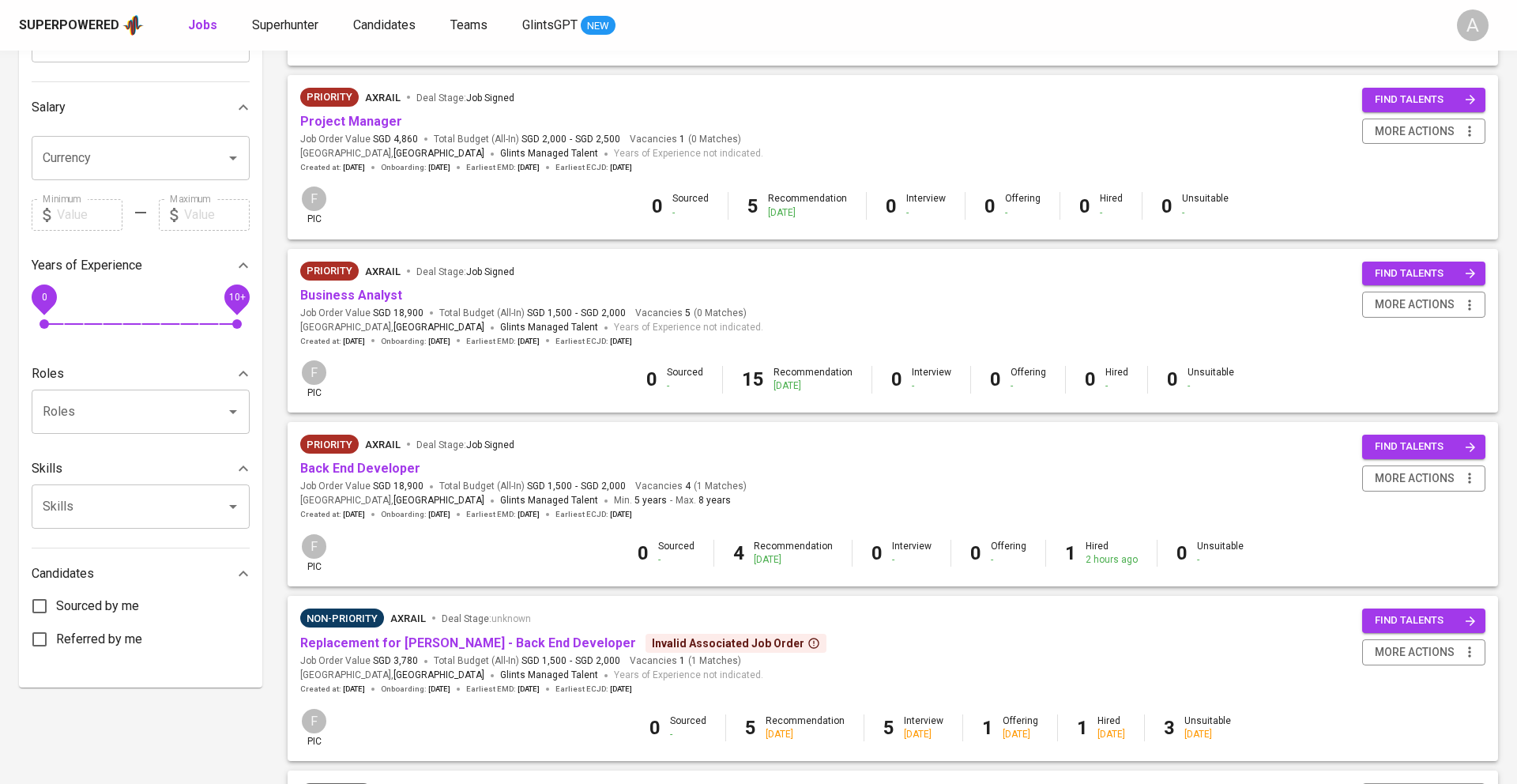
scroll to position [376, 0]
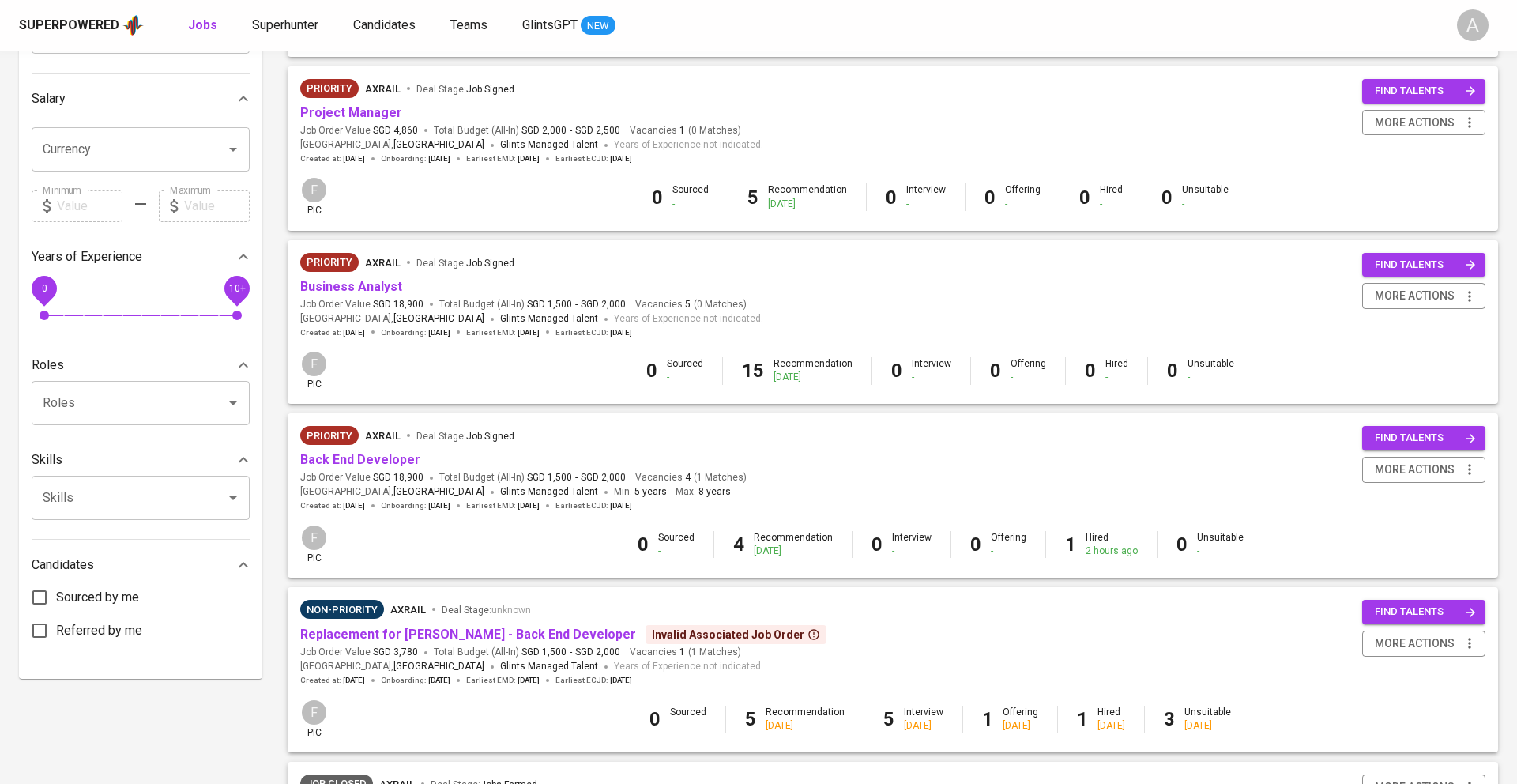
click at [372, 451] on link "Back End Developer" at bounding box center [359, 458] width 120 height 15
